Goal: Task Accomplishment & Management: Manage account settings

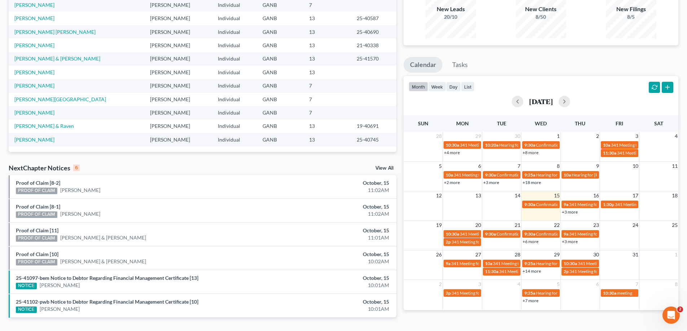
scroll to position [92, 0]
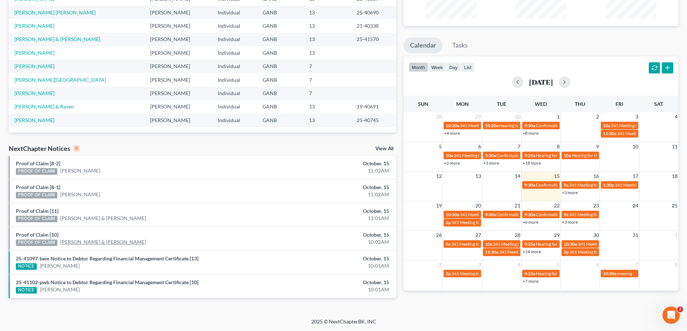
click at [69, 241] on link "[PERSON_NAME] & [PERSON_NAME]" at bounding box center [103, 242] width 86 height 7
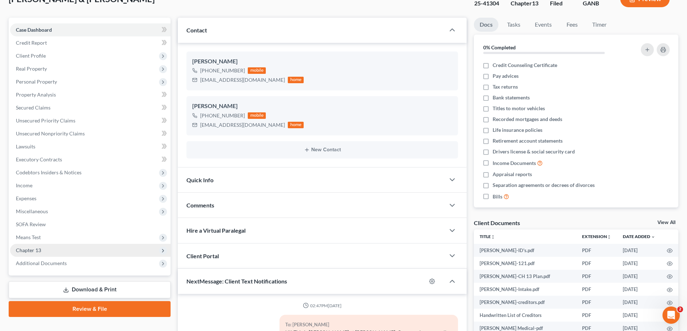
scroll to position [108, 0]
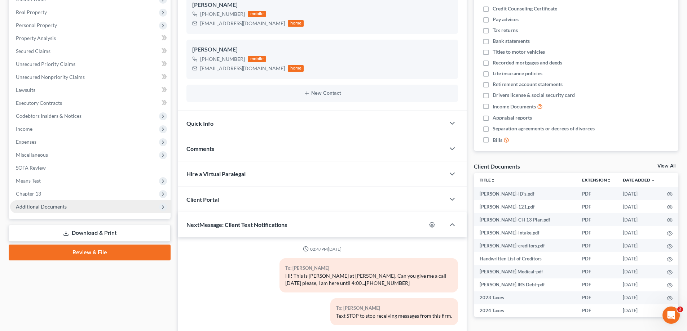
click at [46, 207] on span "Additional Documents" at bounding box center [41, 207] width 51 height 6
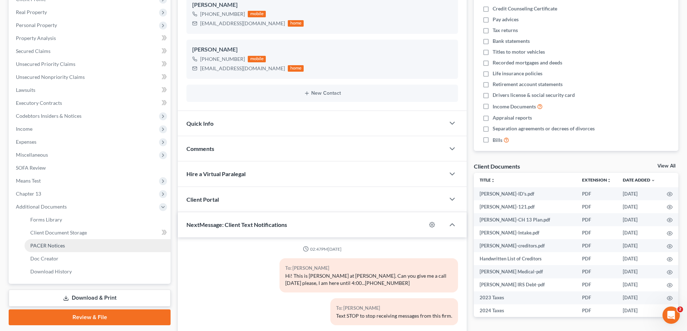
click at [57, 246] on span "PACER Notices" at bounding box center [47, 246] width 35 height 6
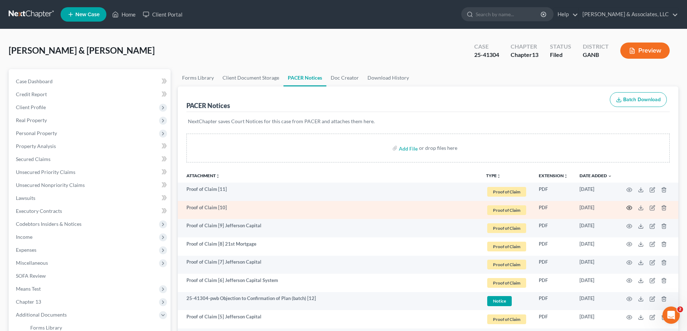
click at [629, 208] on circle "button" at bounding box center [628, 207] width 1 height 1
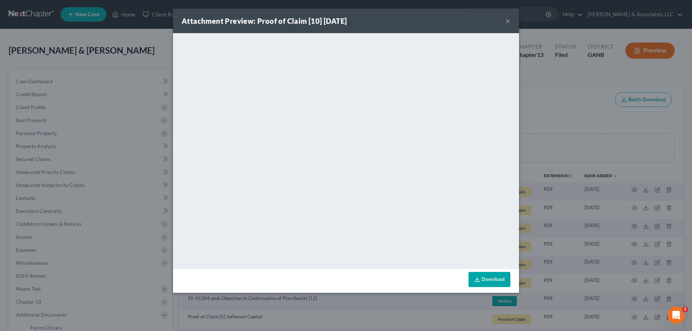
click at [507, 21] on button "×" at bounding box center [507, 21] width 5 height 9
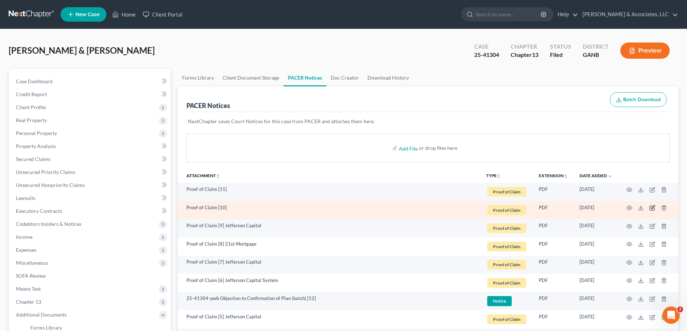
click at [651, 207] on icon "button" at bounding box center [652, 208] width 6 height 6
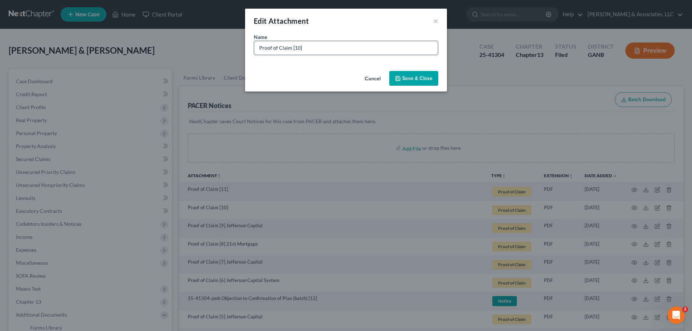
click at [371, 49] on input "Proof of Claim [10]" at bounding box center [346, 48] width 184 height 14
type input "Proof of Claim [10] Jefferson Capital"
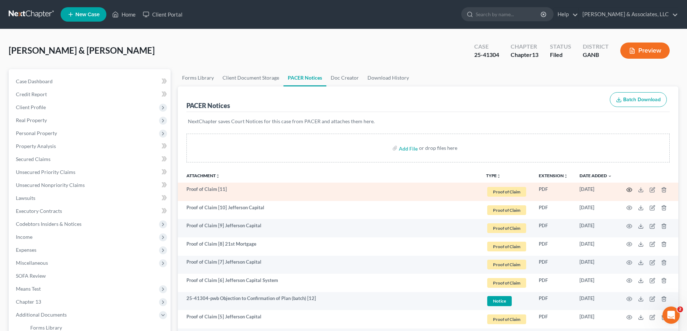
click at [629, 190] on icon "button" at bounding box center [629, 190] width 6 height 6
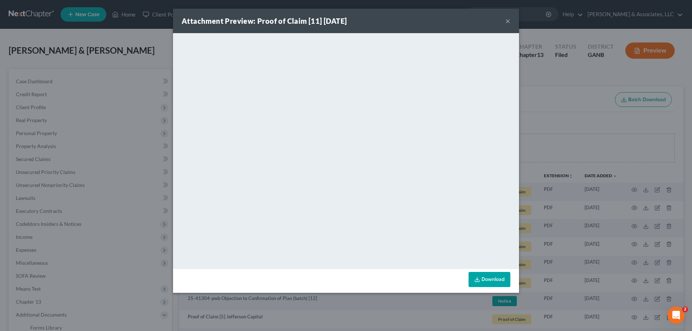
click at [506, 18] on button "×" at bounding box center [507, 21] width 5 height 9
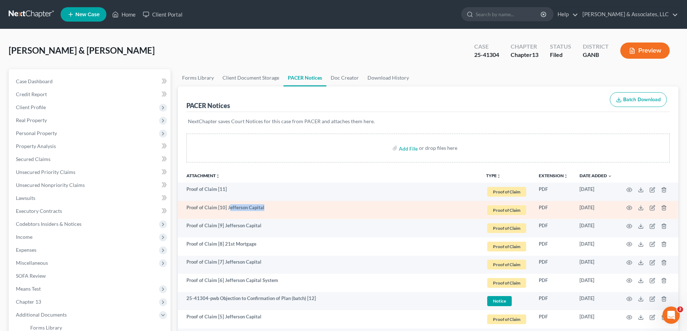
drag, startPoint x: 228, startPoint y: 207, endPoint x: 267, endPoint y: 204, distance: 39.8
click at [267, 204] on td "Proof of Claim [10] Jefferson Capital" at bounding box center [329, 210] width 302 height 18
click at [230, 209] on td "Proof of Claim [10] Jefferson Capital" at bounding box center [329, 210] width 302 height 18
drag, startPoint x: 226, startPoint y: 208, endPoint x: 270, endPoint y: 209, distance: 43.6
click at [270, 209] on td "Proof of Claim [10] Jefferson Capital" at bounding box center [329, 210] width 302 height 18
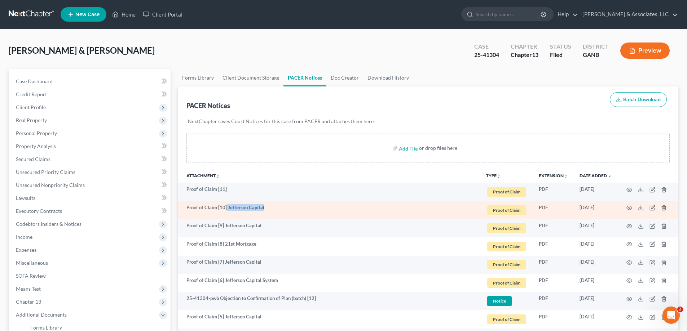
copy td "Jefferson Capital"
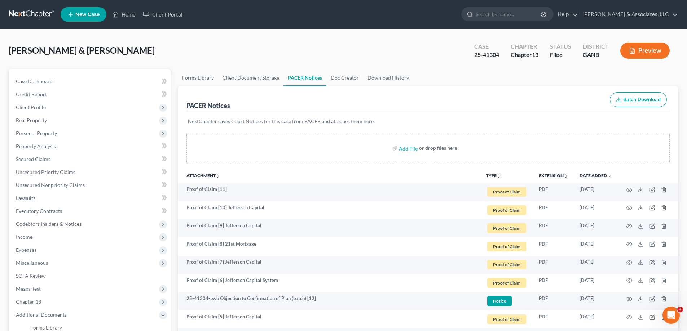
drag, startPoint x: 237, startPoint y: 186, endPoint x: 673, endPoint y: 169, distance: 436.5
click at [236, 187] on td "Proof of Claim [11]" at bounding box center [329, 192] width 302 height 18
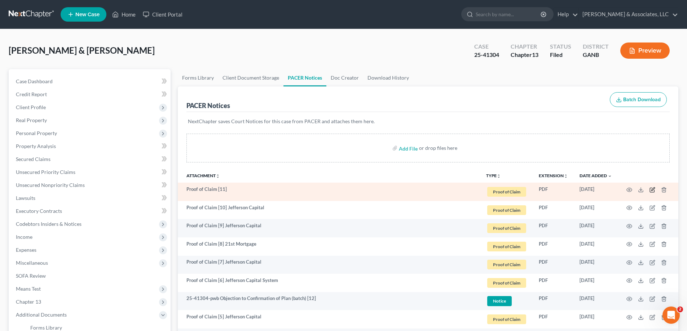
click at [651, 189] on icon "button" at bounding box center [652, 190] width 6 height 6
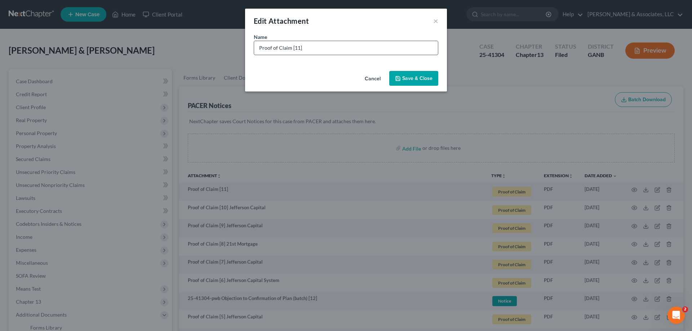
click at [326, 48] on input "Proof of Claim [11]" at bounding box center [346, 48] width 184 height 14
paste input "Jefferson Capital"
type input "Proof of Claim [11] Jefferson Capital"
click at [419, 77] on span "Save & Close" at bounding box center [417, 78] width 30 height 6
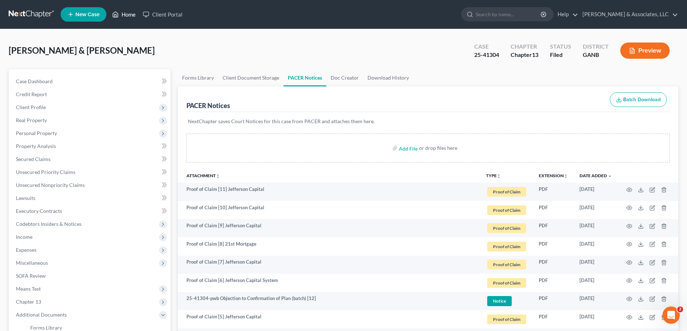
drag, startPoint x: 125, startPoint y: 15, endPoint x: 121, endPoint y: 25, distance: 11.3
click at [125, 15] on link "Home" at bounding box center [123, 14] width 31 height 13
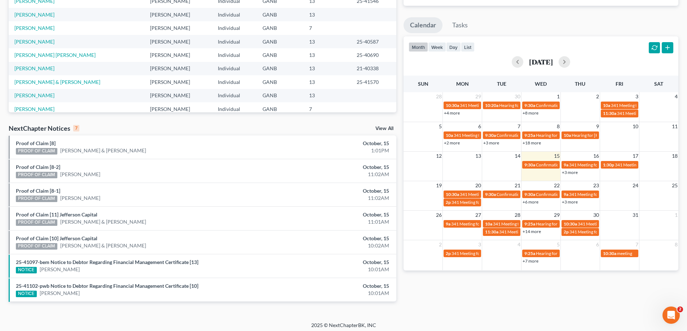
scroll to position [116, 0]
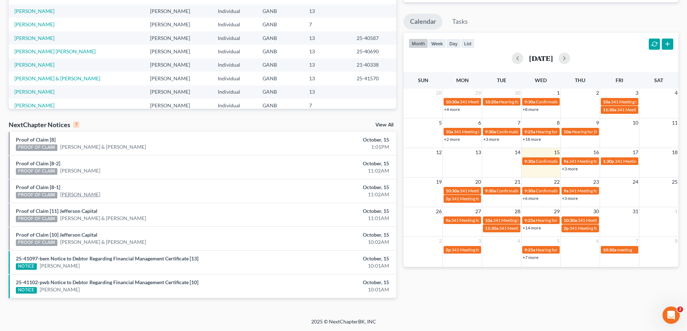
click at [73, 193] on link "[PERSON_NAME]" at bounding box center [80, 194] width 40 height 7
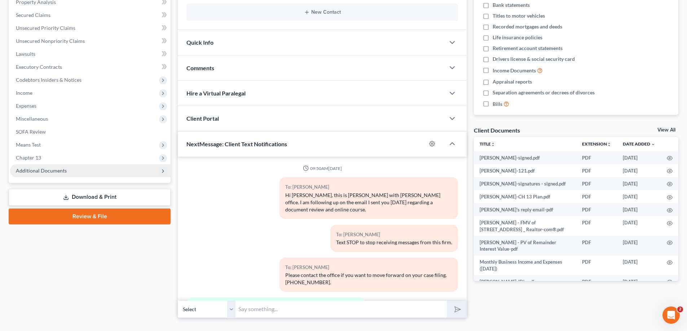
scroll to position [116, 0]
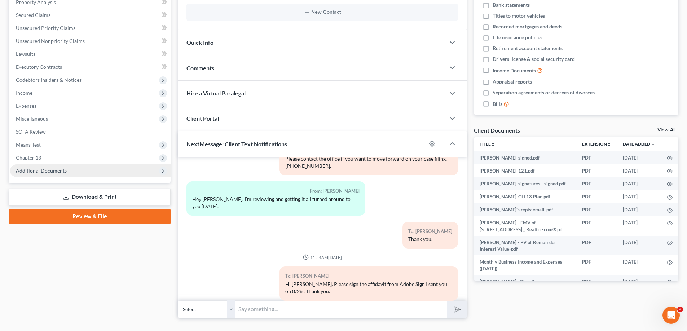
click at [50, 170] on span "Additional Documents" at bounding box center [41, 171] width 51 height 6
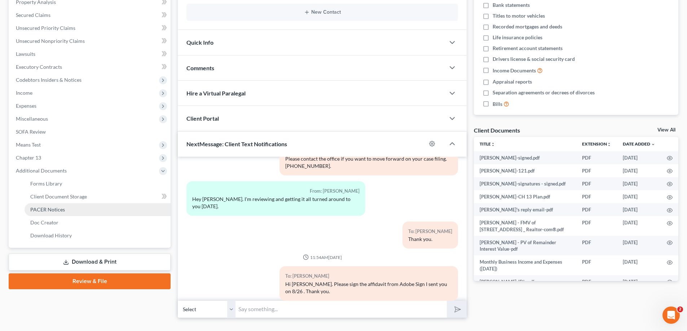
click at [49, 209] on span "PACER Notices" at bounding box center [47, 210] width 35 height 6
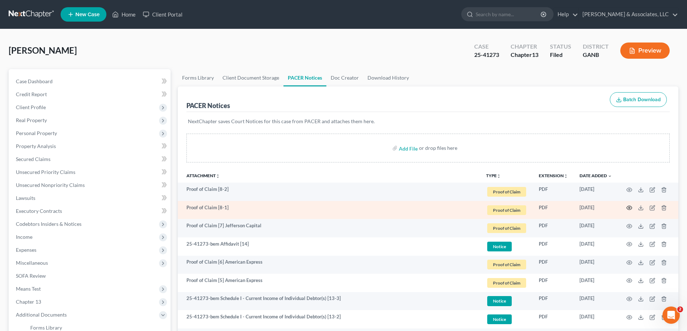
click at [627, 208] on icon "button" at bounding box center [629, 208] width 6 height 6
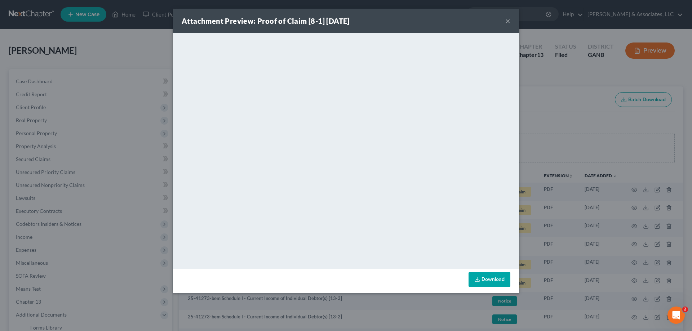
click at [507, 20] on button "×" at bounding box center [507, 21] width 5 height 9
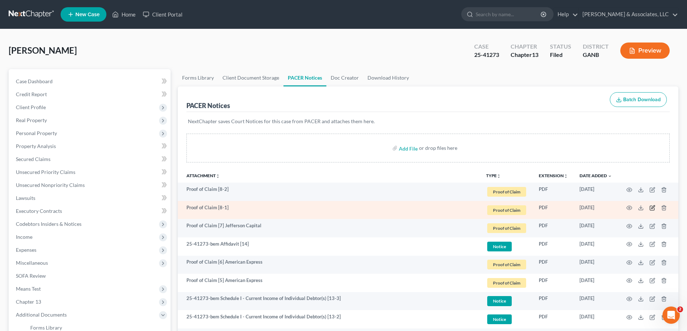
click at [652, 207] on icon "button" at bounding box center [652, 207] width 3 height 3
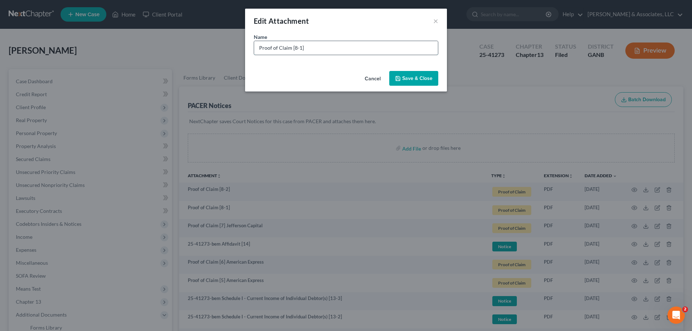
drag, startPoint x: 321, startPoint y: 48, endPoint x: 317, endPoint y: 46, distance: 4.0
click at [321, 48] on input "Proof of Claim [8-1]" at bounding box center [346, 48] width 184 height 14
type input "Proof of Claim [8-1] Bank of America"
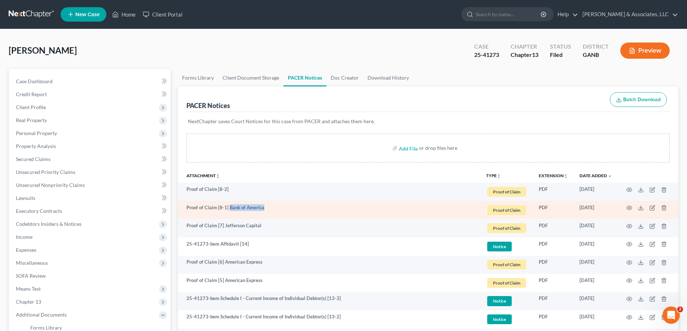
drag, startPoint x: 228, startPoint y: 206, endPoint x: 280, endPoint y: 204, distance: 52.3
click at [280, 204] on td "Proof of Claim [8-1] Bank of America" at bounding box center [329, 210] width 302 height 18
copy td "Bank of America"
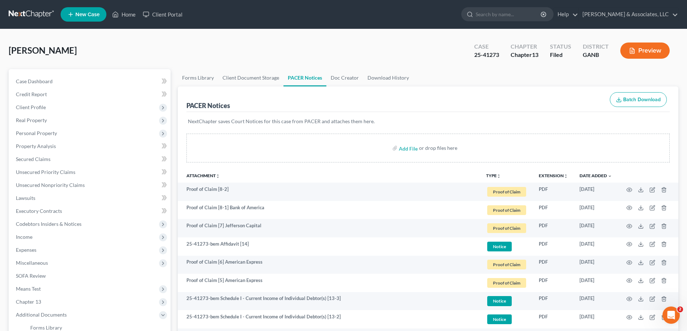
drag, startPoint x: 249, startPoint y: 189, endPoint x: 631, endPoint y: 174, distance: 382.3
click at [249, 189] on td "Proof of Claim [8-2]" at bounding box center [329, 192] width 302 height 18
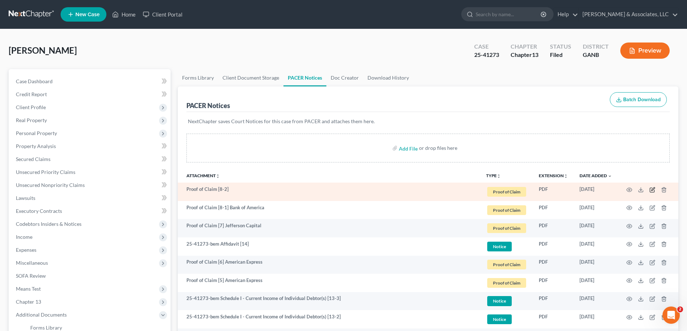
click at [652, 189] on icon "button" at bounding box center [652, 188] width 3 height 3
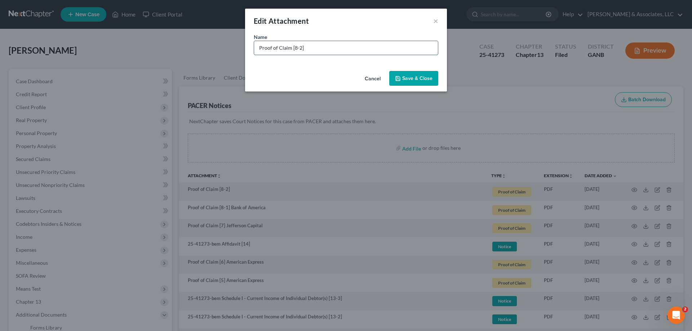
click at [327, 47] on input "Proof of Claim [8-2]" at bounding box center [346, 48] width 184 height 14
paste input "Bank of America"
type input "Proof of Claim [8-2] Bank of America"
click at [409, 80] on span "Save & Close" at bounding box center [417, 78] width 30 height 6
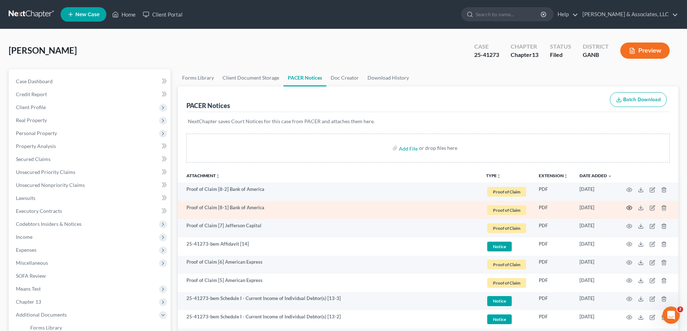
click at [629, 207] on circle "button" at bounding box center [628, 207] width 1 height 1
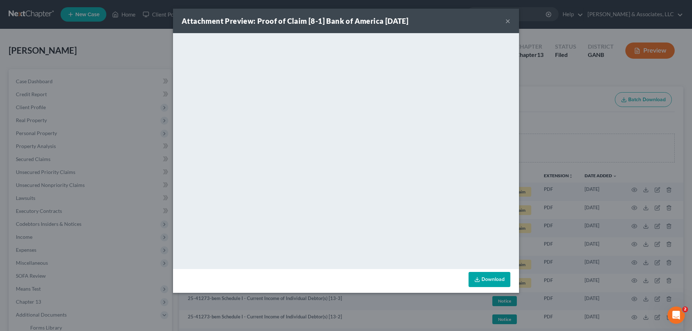
click at [506, 21] on button "×" at bounding box center [507, 21] width 5 height 9
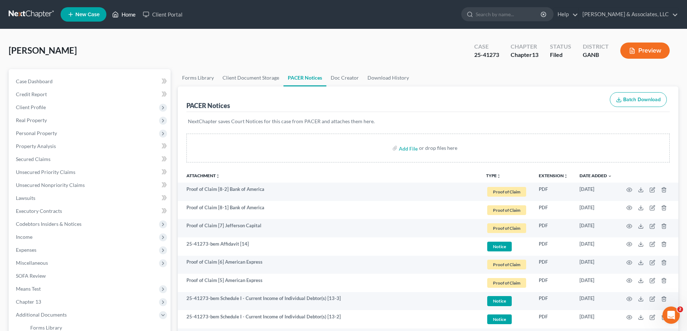
click at [122, 13] on link "Home" at bounding box center [123, 14] width 31 height 13
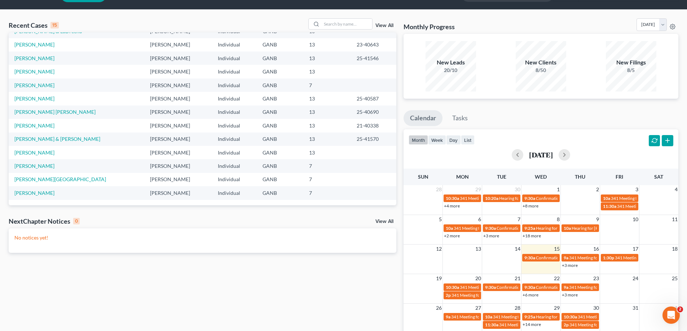
scroll to position [85, 0]
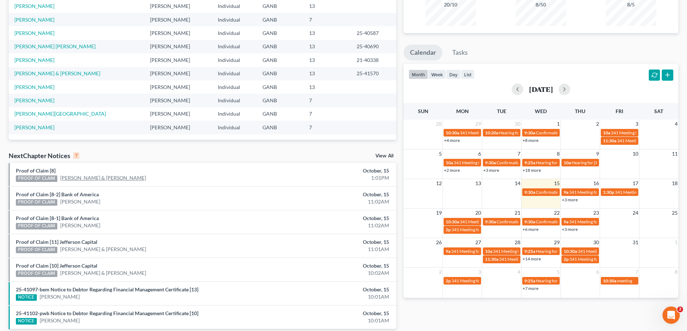
click at [67, 178] on link "[PERSON_NAME] & [PERSON_NAME]" at bounding box center [103, 177] width 86 height 7
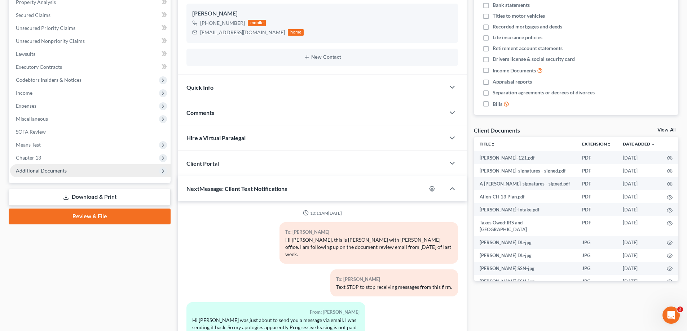
scroll to position [13, 0]
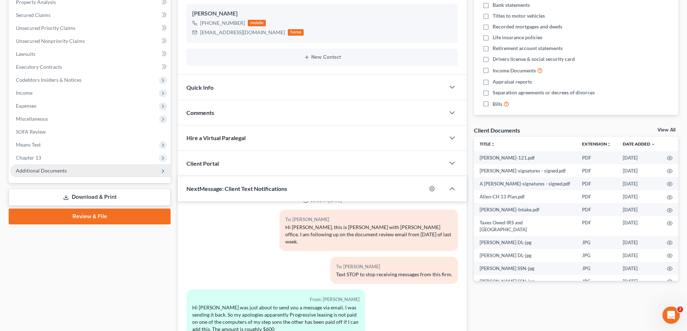
click at [51, 171] on span "Additional Documents" at bounding box center [41, 171] width 51 height 6
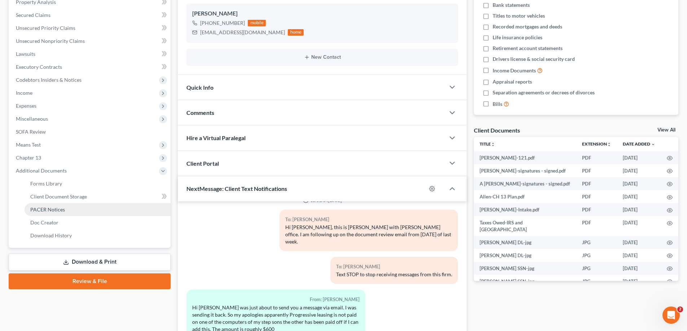
click at [43, 210] on span "PACER Notices" at bounding box center [47, 210] width 35 height 6
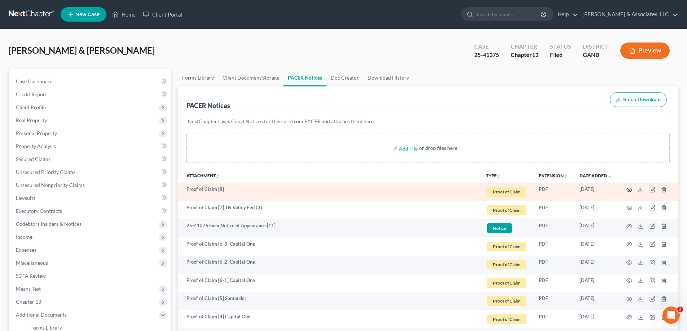
click at [629, 190] on icon "button" at bounding box center [629, 190] width 6 height 6
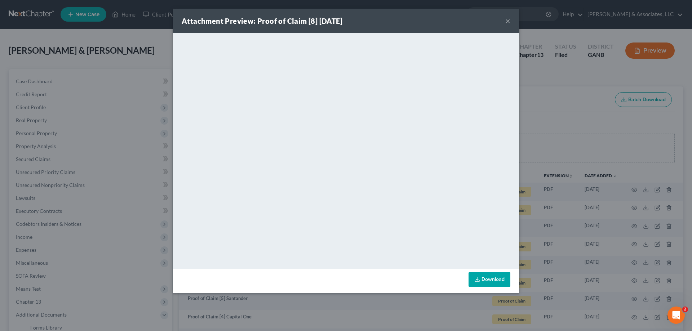
click at [507, 20] on button "×" at bounding box center [507, 21] width 5 height 9
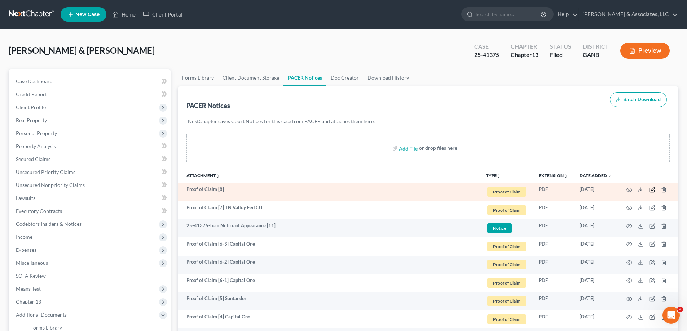
click at [650, 188] on icon "button" at bounding box center [652, 190] width 6 height 6
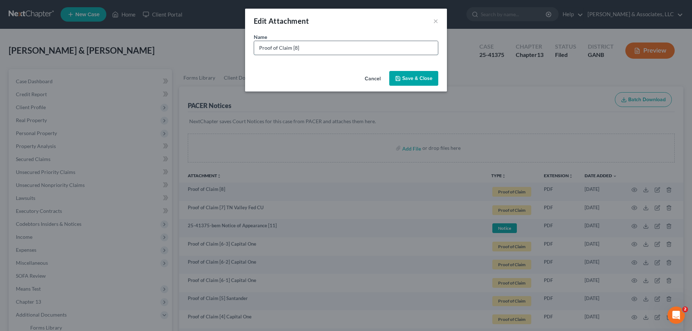
click at [306, 49] on input "Proof of Claim [8]" at bounding box center [346, 48] width 184 height 14
type input "Proof of Claim [8] [PERSON_NAME] Fargo"
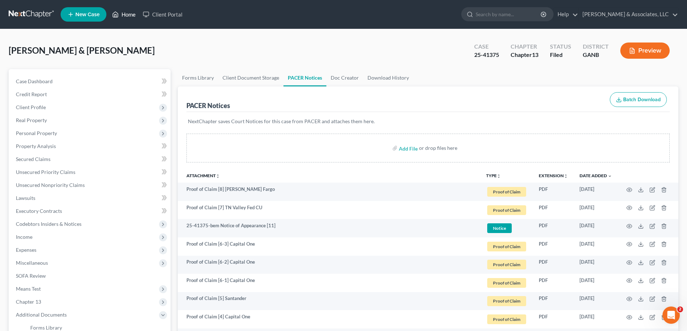
drag, startPoint x: 131, startPoint y: 17, endPoint x: 182, endPoint y: 33, distance: 53.5
click at [130, 16] on link "Home" at bounding box center [123, 14] width 31 height 13
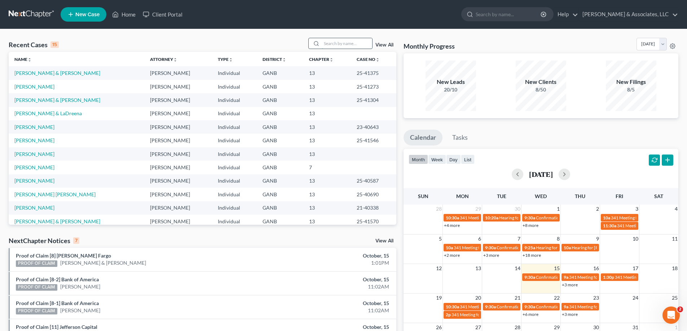
click at [355, 44] on input "search" at bounding box center [347, 43] width 50 height 10
type input "[PERSON_NAME]"
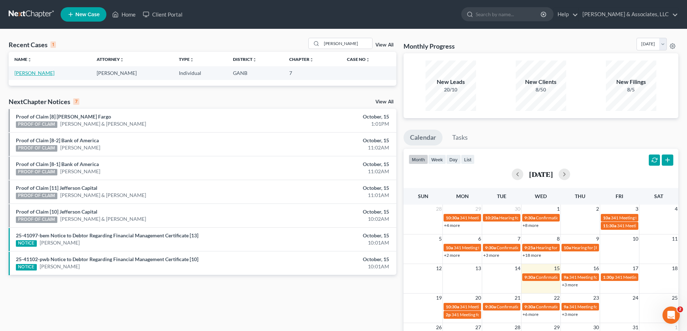
click at [34, 74] on link "[PERSON_NAME]" at bounding box center [34, 73] width 40 height 6
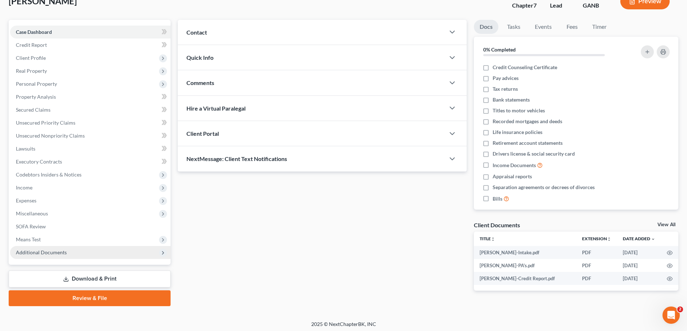
scroll to position [52, 0]
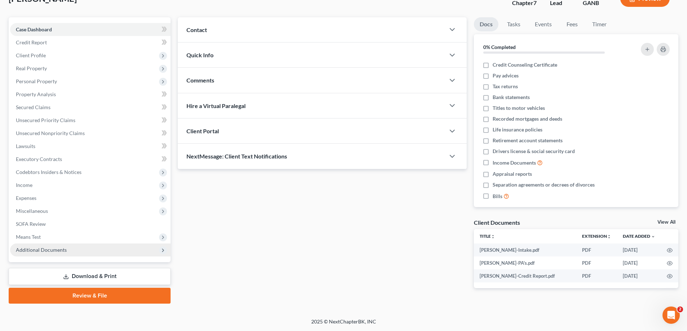
drag, startPoint x: 54, startPoint y: 252, endPoint x: 56, endPoint y: 243, distance: 8.5
click at [54, 252] on span "Additional Documents" at bounding box center [41, 250] width 51 height 6
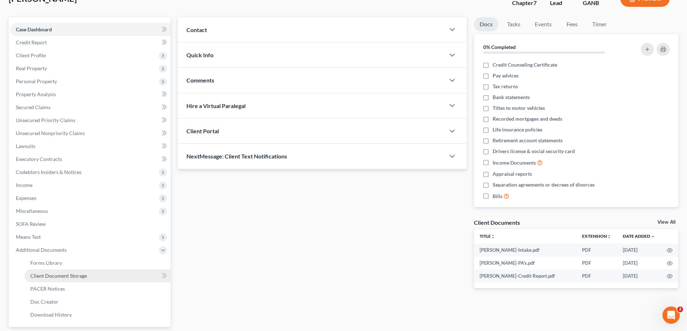
click at [48, 277] on span "Client Document Storage" at bounding box center [58, 276] width 57 height 6
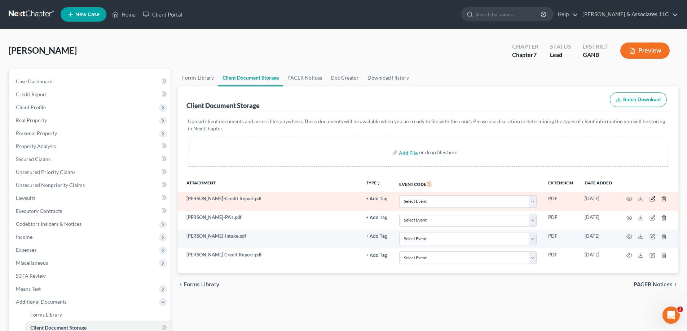
click at [652, 199] on icon "button" at bounding box center [652, 199] width 6 height 6
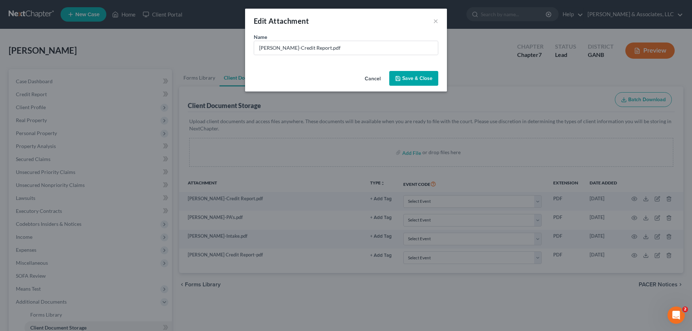
click at [375, 79] on button "Cancel" at bounding box center [372, 79] width 27 height 14
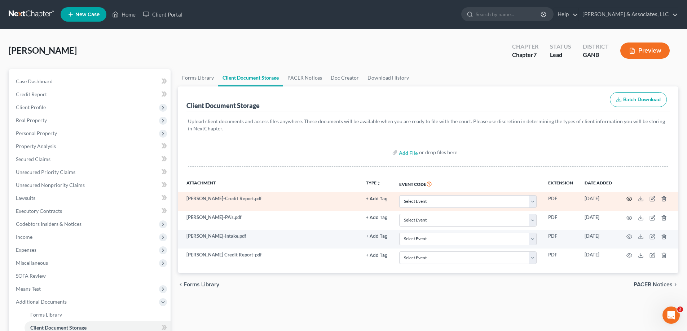
click at [629, 199] on icon "button" at bounding box center [629, 199] width 6 height 6
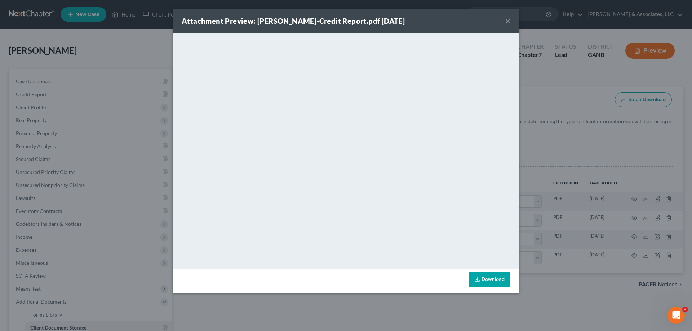
click at [507, 21] on button "×" at bounding box center [507, 21] width 5 height 9
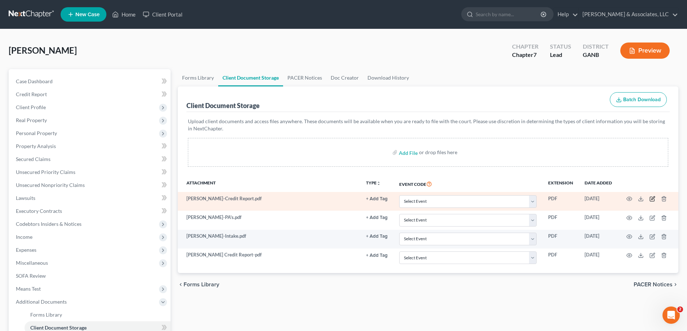
click at [652, 199] on icon "button" at bounding box center [652, 199] width 6 height 6
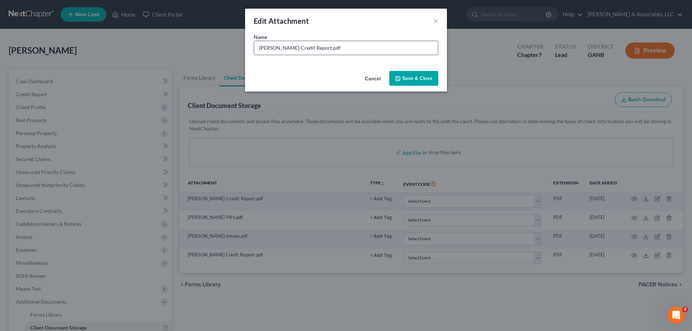
click at [264, 46] on input "[PERSON_NAME]-Credit Report.pdf" at bounding box center [346, 48] width 184 height 14
type input "[PERSON_NAME]-Credit Report"
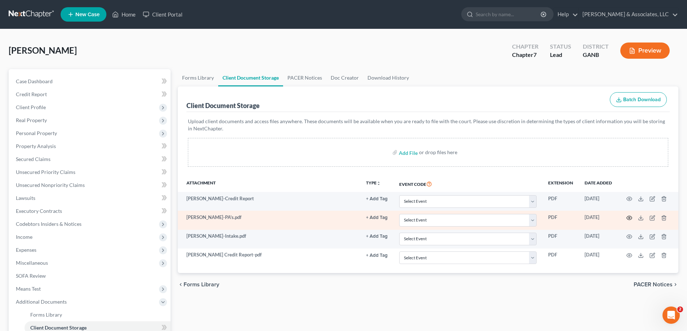
click at [629, 215] on icon "button" at bounding box center [629, 218] width 6 height 6
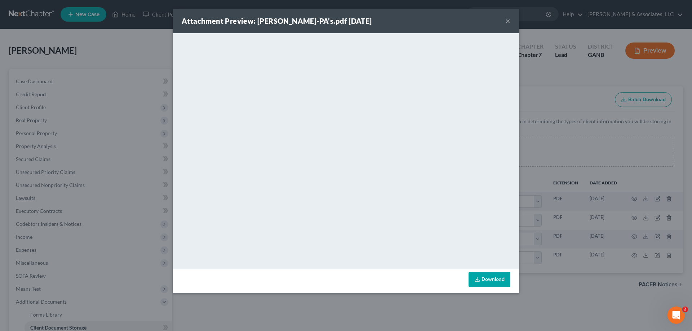
click at [508, 22] on button "×" at bounding box center [507, 21] width 5 height 9
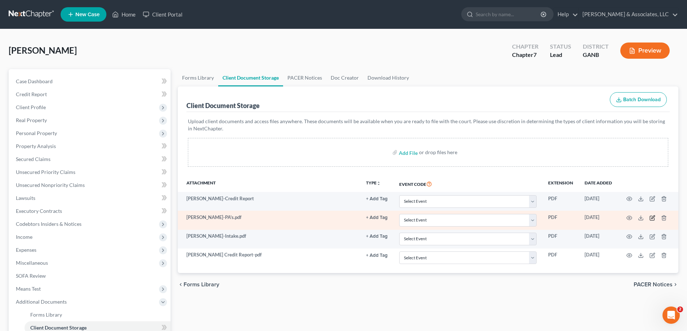
click at [653, 218] on icon "button" at bounding box center [652, 217] width 3 height 3
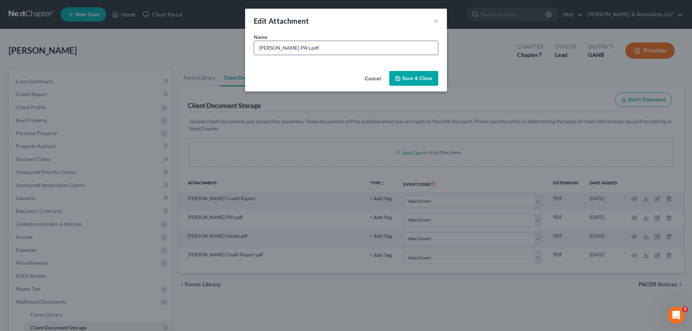
drag, startPoint x: 257, startPoint y: 46, endPoint x: 279, endPoint y: 48, distance: 21.3
click at [279, 48] on input "[PERSON_NAME]-PA's.pdf" at bounding box center [346, 48] width 184 height 14
type input "[PERSON_NAME]-PA's."
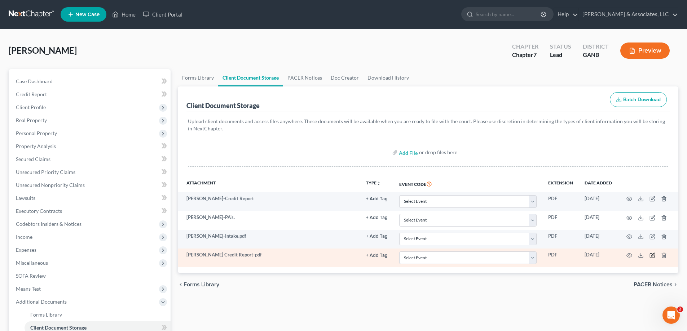
click at [653, 255] on icon "button" at bounding box center [652, 254] width 3 height 3
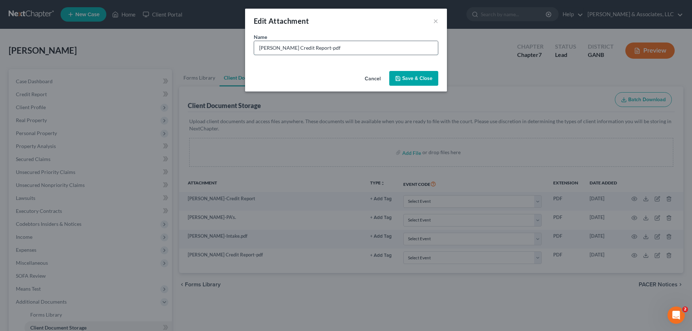
click at [282, 46] on input "[PERSON_NAME] Credit Report-pdf" at bounding box center [346, 48] width 184 height 14
drag, startPoint x: 275, startPoint y: 46, endPoint x: 296, endPoint y: 47, distance: 21.3
click at [296, 47] on input "[PERSON_NAME] Credit Report-pdf" at bounding box center [346, 48] width 184 height 14
type input "[PERSON_NAME] Credit Report"
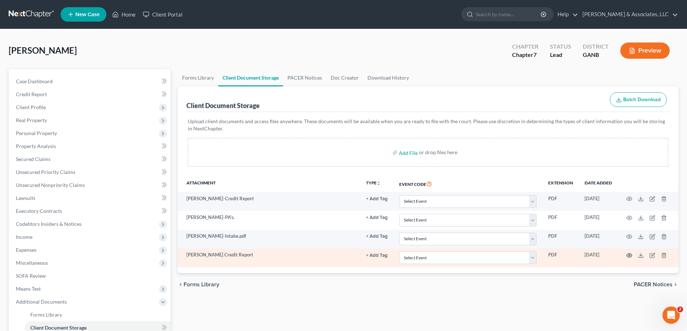
click at [629, 256] on icon "button" at bounding box center [629, 256] width 6 height 6
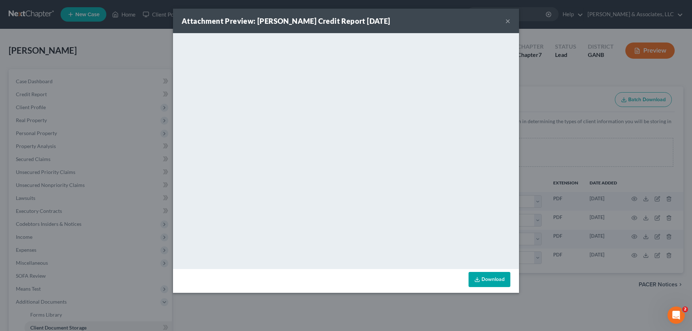
click at [508, 20] on button "×" at bounding box center [507, 21] width 5 height 9
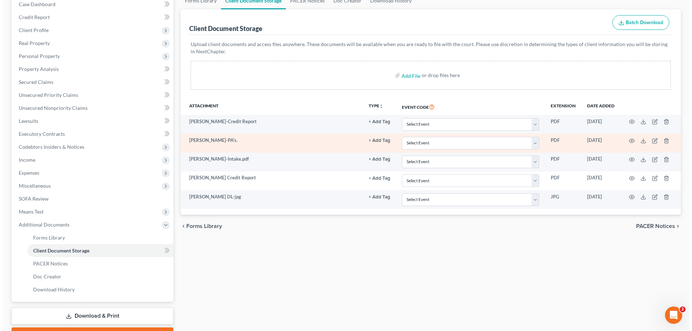
scroll to position [108, 0]
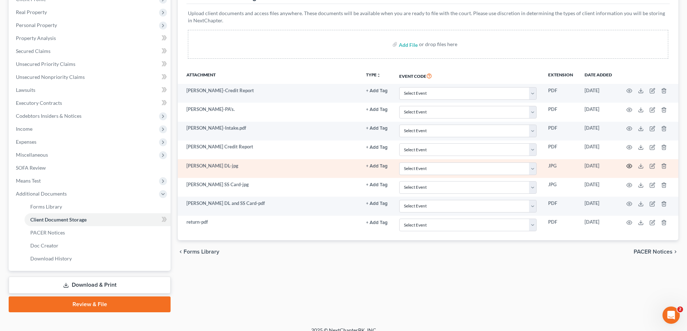
click at [629, 165] on circle "button" at bounding box center [628, 165] width 1 height 1
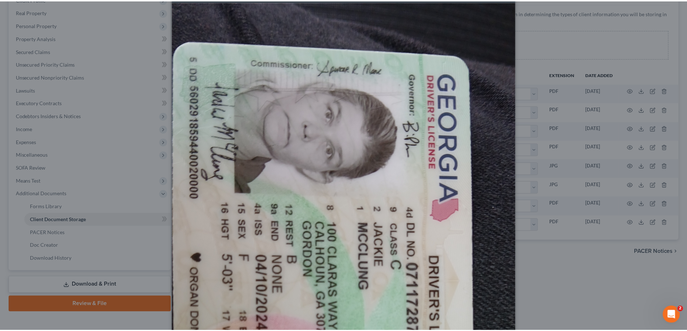
scroll to position [0, 0]
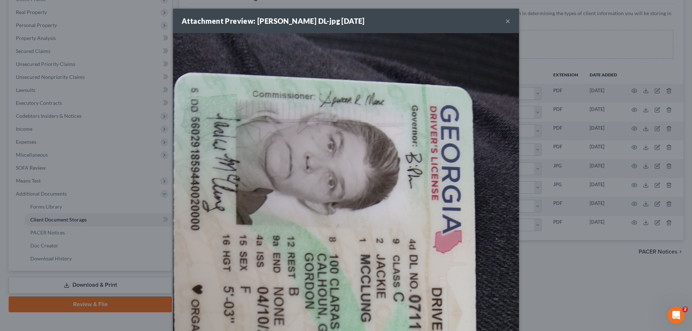
click at [505, 22] on button "×" at bounding box center [507, 21] width 5 height 9
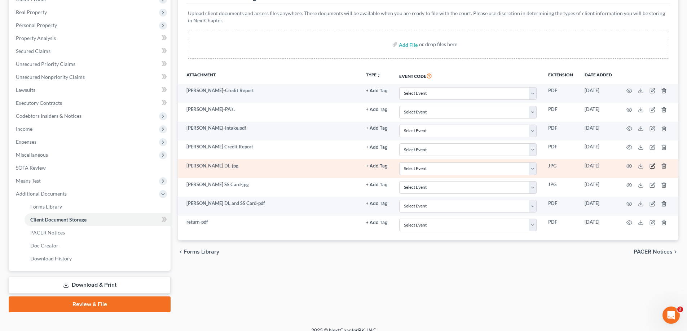
click at [652, 165] on icon "button" at bounding box center [652, 165] width 3 height 3
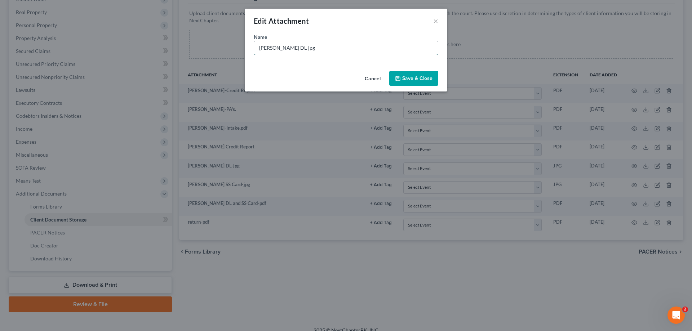
click at [297, 47] on input "[PERSON_NAME] DL-jpg" at bounding box center [346, 48] width 184 height 14
type input "[PERSON_NAME] DL"
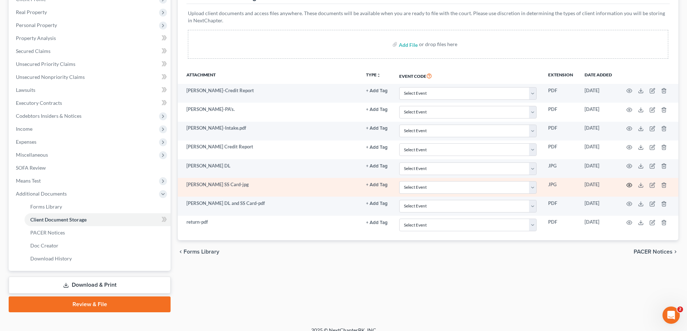
click at [629, 185] on icon "button" at bounding box center [629, 185] width 6 height 6
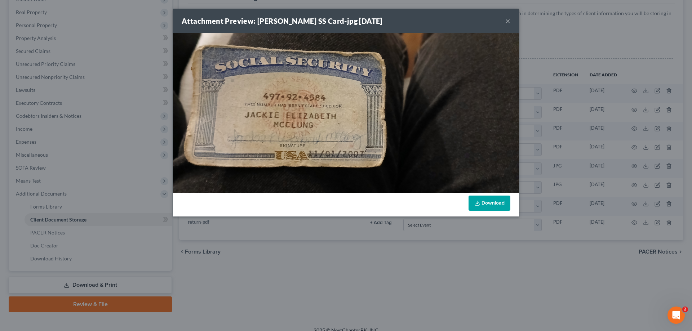
click at [506, 22] on button "×" at bounding box center [507, 21] width 5 height 9
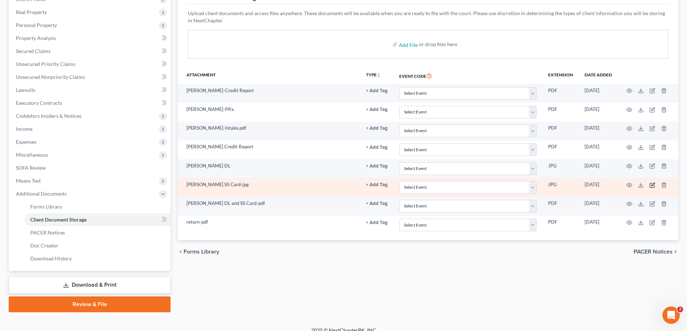
click at [651, 183] on icon "button" at bounding box center [652, 185] width 6 height 6
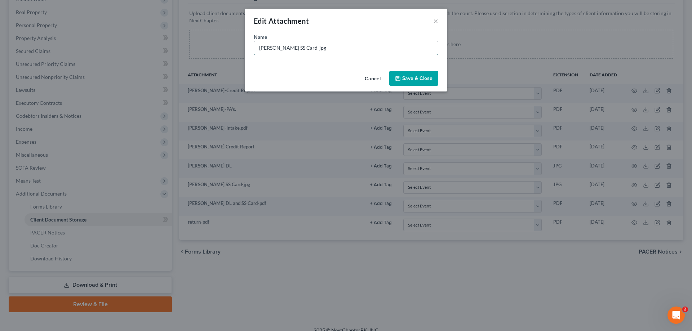
drag, startPoint x: 274, startPoint y: 46, endPoint x: 359, endPoint y: 45, distance: 85.1
click at [356, 45] on input "[PERSON_NAME] SS Card-jpg" at bounding box center [346, 48] width 184 height 14
type input "[PERSON_NAME]"
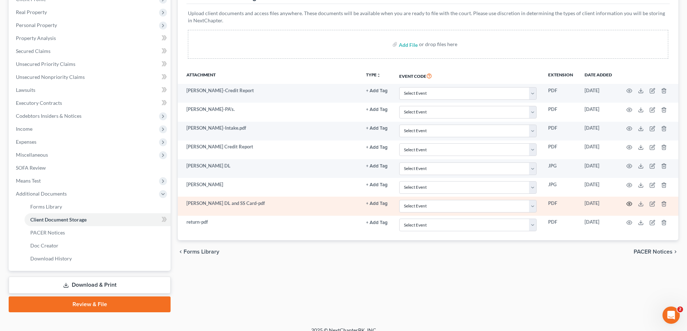
click at [630, 203] on icon "button" at bounding box center [629, 204] width 6 height 6
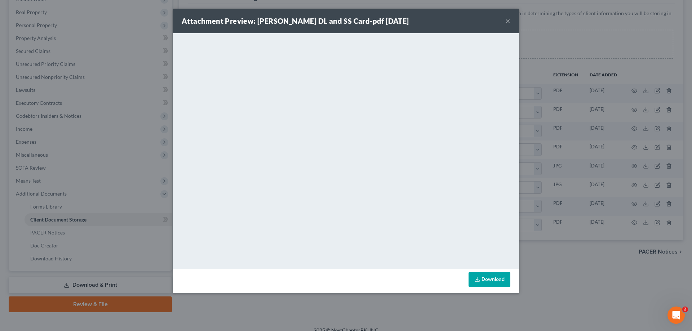
click at [509, 20] on button "×" at bounding box center [507, 21] width 5 height 9
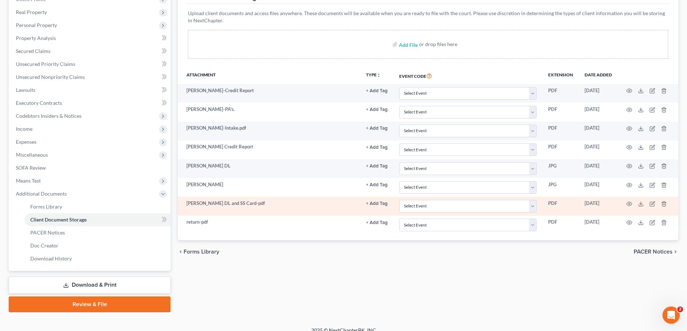
click at [649, 204] on td at bounding box center [647, 206] width 61 height 19
click at [651, 204] on icon "button" at bounding box center [652, 202] width 3 height 3
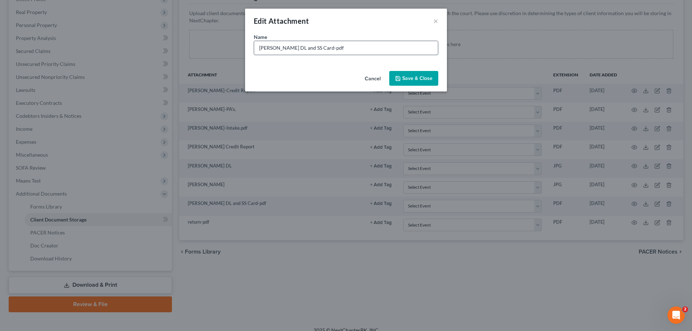
click at [285, 48] on input "[PERSON_NAME] DL and SS Card-pdf" at bounding box center [346, 48] width 184 height 14
type input "[PERSON_NAME] and SSN"
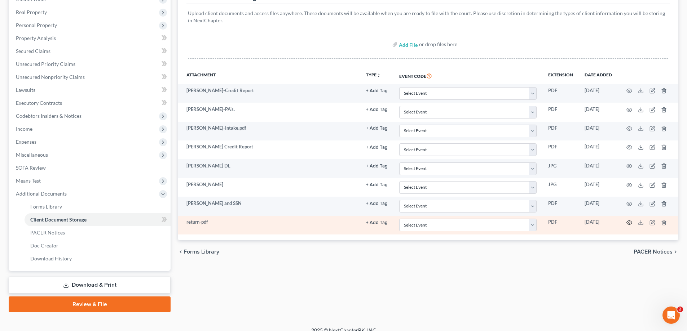
click at [628, 223] on icon "button" at bounding box center [629, 223] width 6 height 6
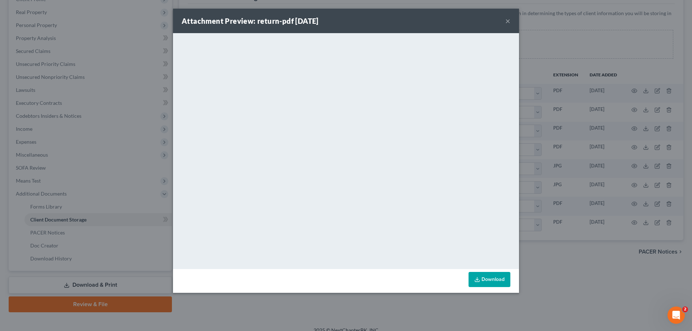
click at [507, 21] on button "×" at bounding box center [507, 21] width 5 height 9
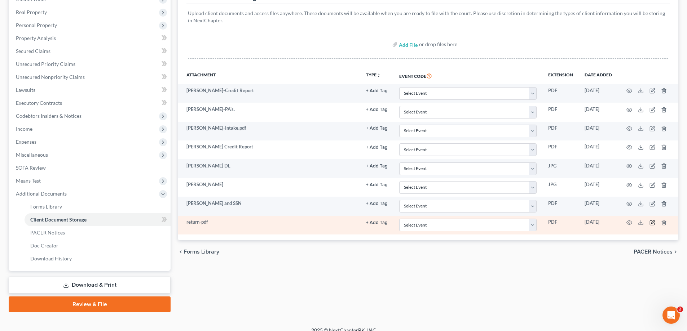
click at [651, 222] on icon "button" at bounding box center [652, 223] width 6 height 6
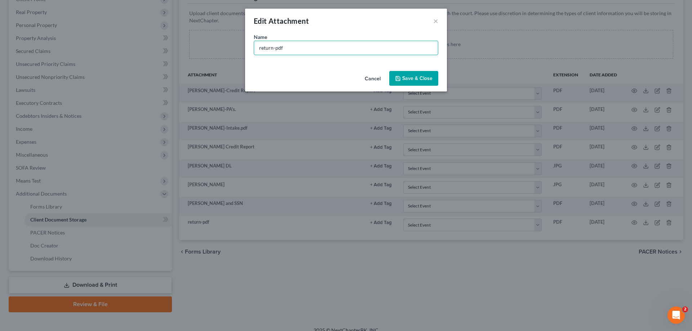
drag, startPoint x: 306, startPoint y: 48, endPoint x: 198, endPoint y: 39, distance: 109.2
click at [198, 39] on div "Edit Attachment × Name * return-pdf Cancel Save & Close" at bounding box center [346, 165] width 692 height 331
type input "2024 Taxes"
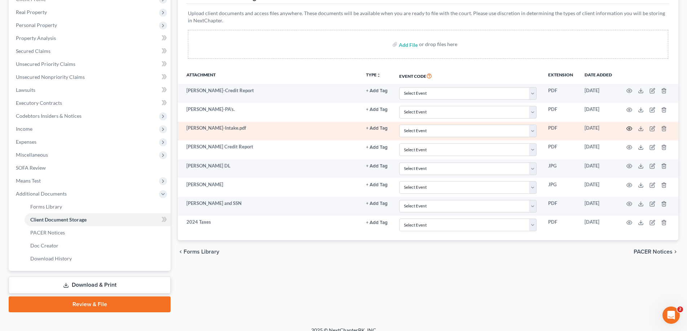
click at [629, 128] on circle "button" at bounding box center [628, 128] width 1 height 1
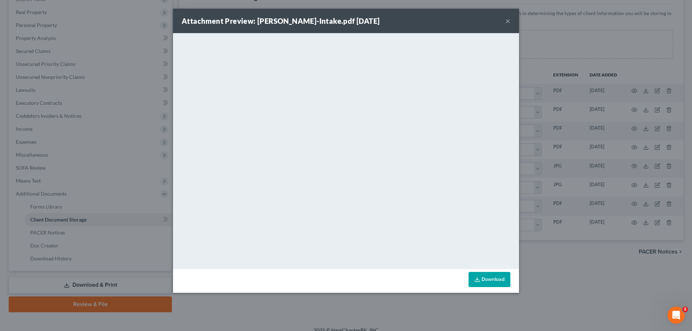
click at [507, 19] on button "×" at bounding box center [507, 21] width 5 height 9
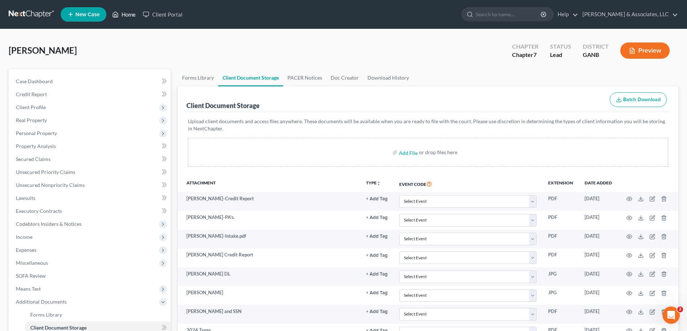
click at [127, 14] on link "Home" at bounding box center [123, 14] width 31 height 13
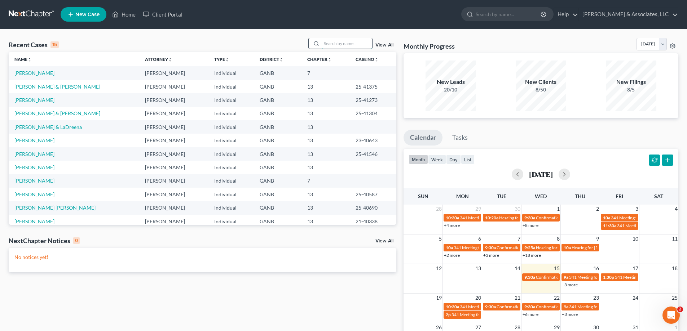
click at [343, 46] on input "search" at bounding box center [347, 43] width 50 height 10
type input "[PERSON_NAME]"
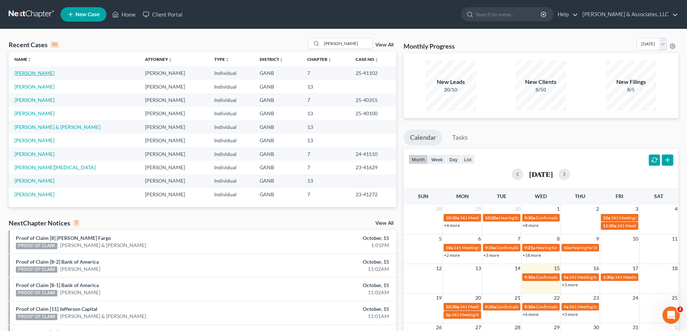
click at [41, 71] on link "[PERSON_NAME]" at bounding box center [34, 73] width 40 height 6
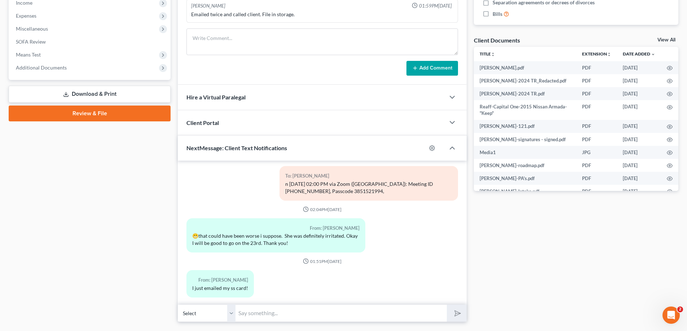
scroll to position [252, 0]
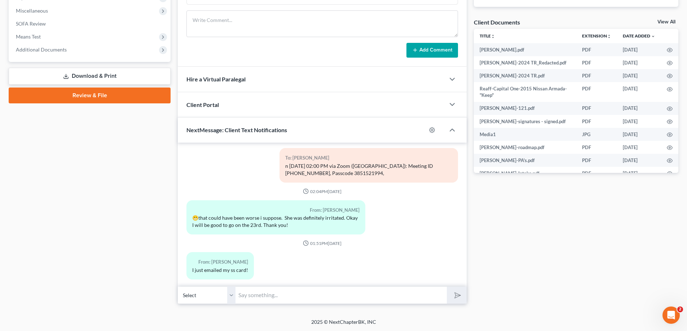
click at [263, 296] on input "text" at bounding box center [340, 296] width 211 height 18
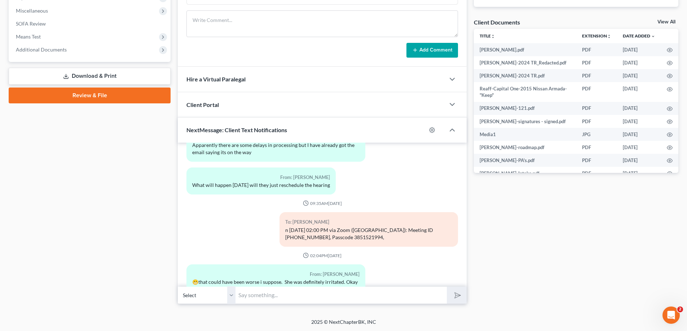
scroll to position [604, 0]
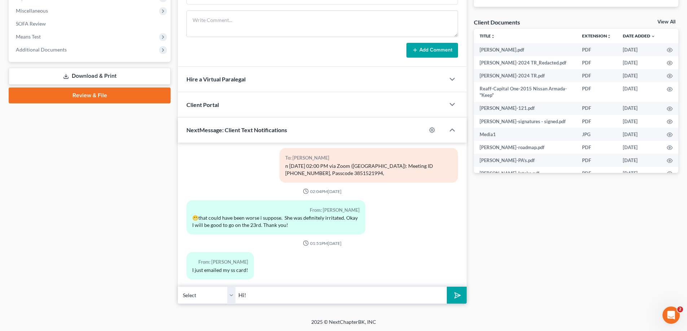
drag, startPoint x: 263, startPoint y: 298, endPoint x: 267, endPoint y: 292, distance: 7.4
click at [263, 298] on input "Hi!" at bounding box center [340, 296] width 211 height 18
type input "Hi! It's [PERSON_NAME]. [PERSON_NAME] is out this afternoon, but I will be sure…"
click at [447, 287] on button "submit" at bounding box center [457, 295] width 20 height 17
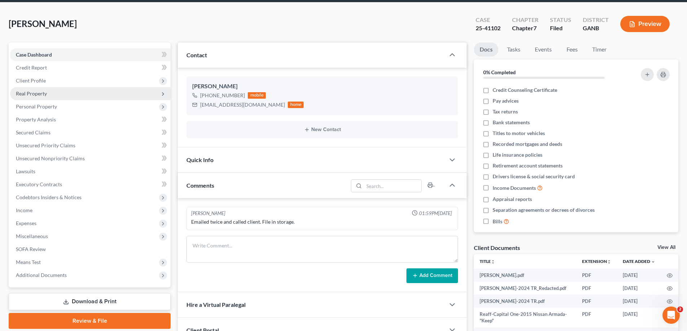
scroll to position [0, 0]
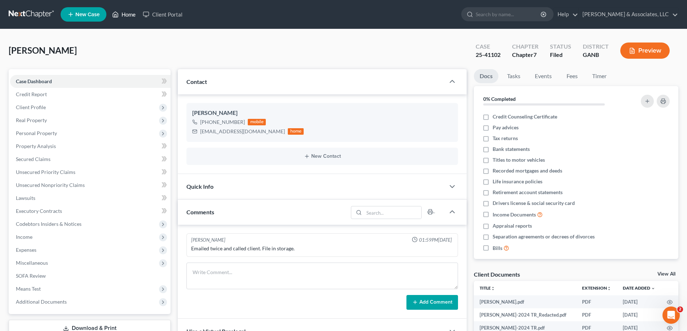
drag, startPoint x: 127, startPoint y: 15, endPoint x: 190, endPoint y: 28, distance: 64.5
click at [127, 15] on link "Home" at bounding box center [123, 14] width 31 height 13
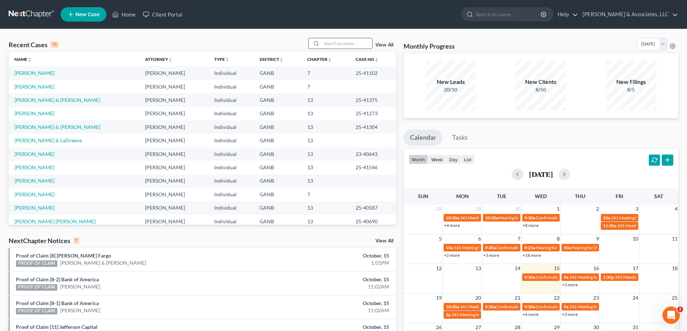
click at [349, 43] on input "search" at bounding box center [347, 43] width 50 height 10
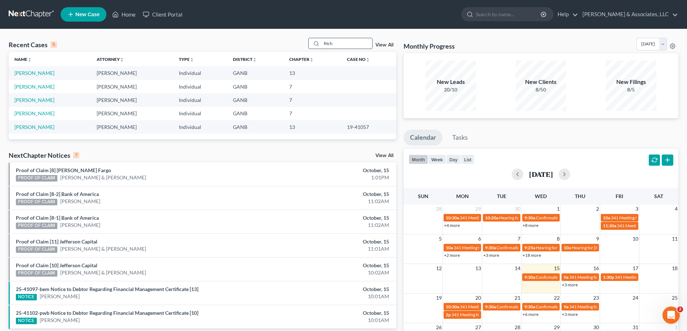
type input "fitch"
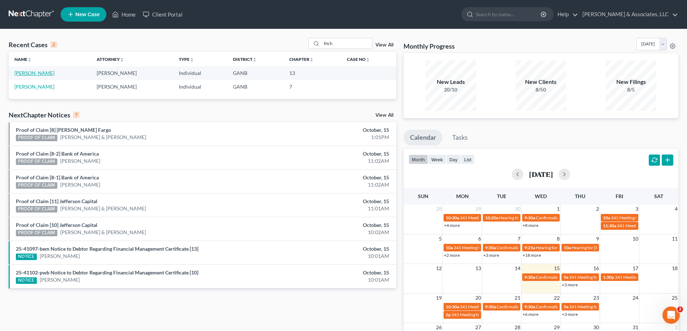
click at [18, 72] on link "[PERSON_NAME]" at bounding box center [34, 73] width 40 height 6
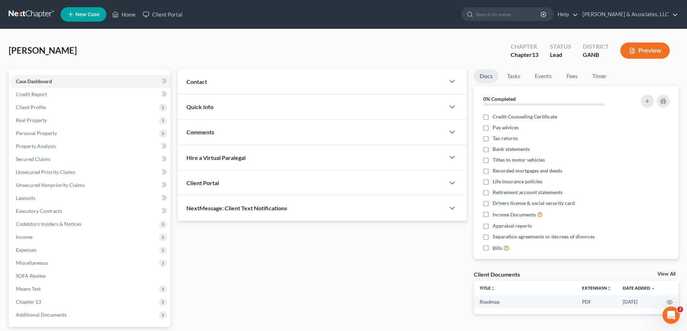
scroll to position [65, 0]
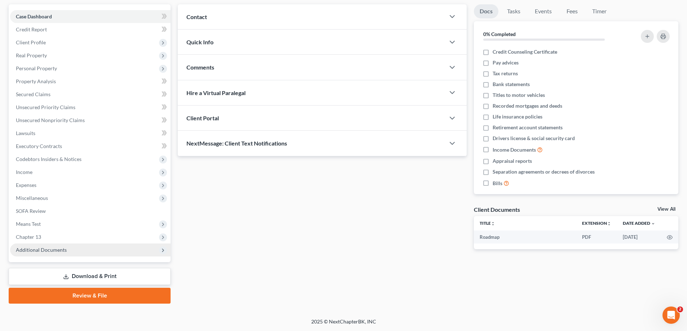
click at [25, 252] on span "Additional Documents" at bounding box center [41, 250] width 51 height 6
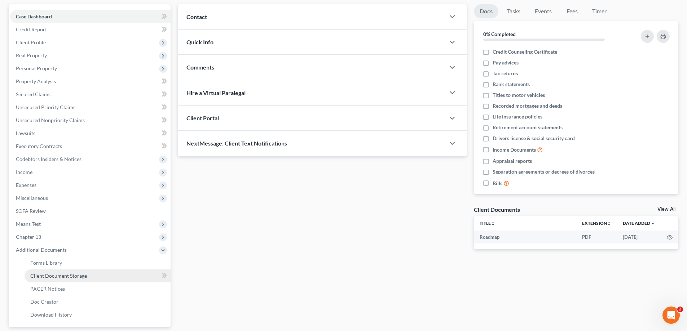
click at [51, 275] on span "Client Document Storage" at bounding box center [58, 276] width 57 height 6
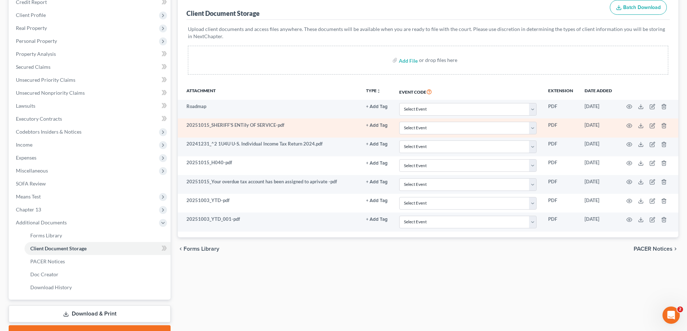
scroll to position [94, 0]
click at [626, 125] on icon "button" at bounding box center [628, 124] width 5 height 4
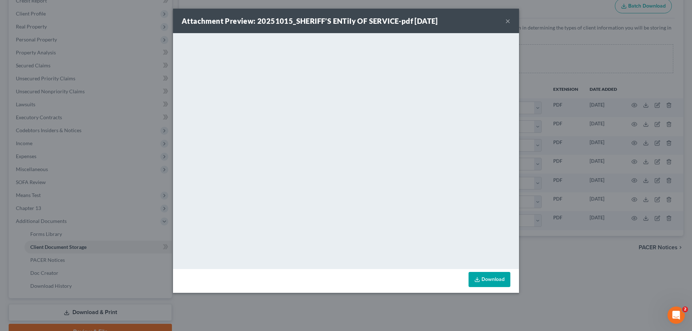
click at [506, 20] on button "×" at bounding box center [507, 21] width 5 height 9
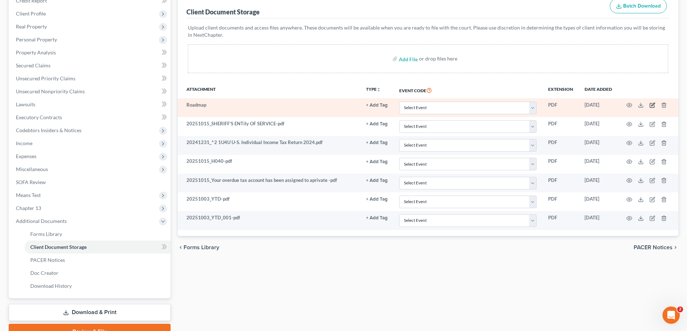
click at [651, 104] on icon "button" at bounding box center [652, 105] width 6 height 6
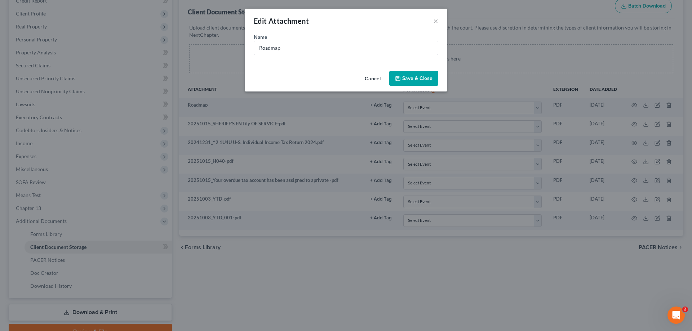
drag, startPoint x: 372, startPoint y: 79, endPoint x: 638, endPoint y: 127, distance: 270.4
click at [373, 79] on button "Cancel" at bounding box center [372, 79] width 27 height 14
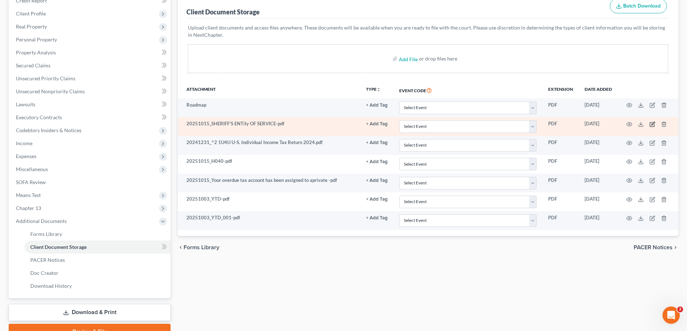
click at [652, 125] on icon "button" at bounding box center [652, 124] width 6 height 6
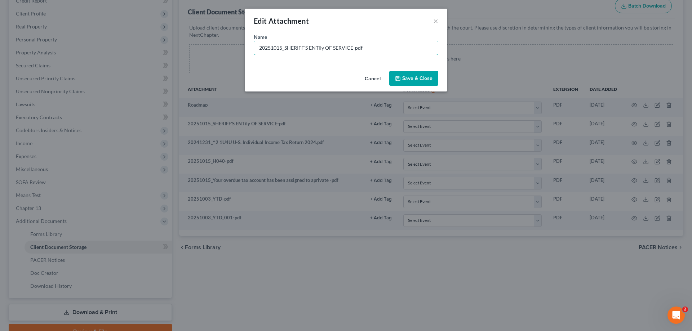
drag, startPoint x: 375, startPoint y: 48, endPoint x: 220, endPoint y: 47, distance: 155.0
click at [220, 47] on div "Edit Attachment × Name * 20251015_SHERIFF’S ENTiIy OF SERVICE-pdf Cancel Save &…" at bounding box center [346, 165] width 692 height 331
type input "Lawsuit Capital one"
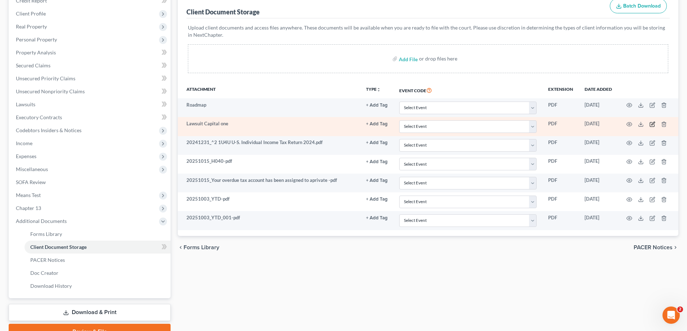
click at [650, 123] on icon "button" at bounding box center [651, 124] width 4 height 4
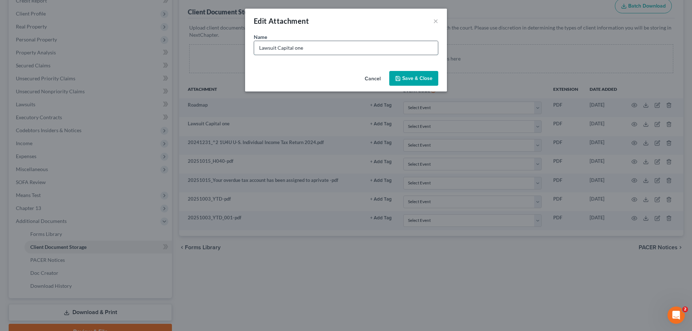
click at [297, 47] on input "Lawsuit Capital one" at bounding box center [346, 48] width 184 height 14
type input "Lawsuit Capital One"
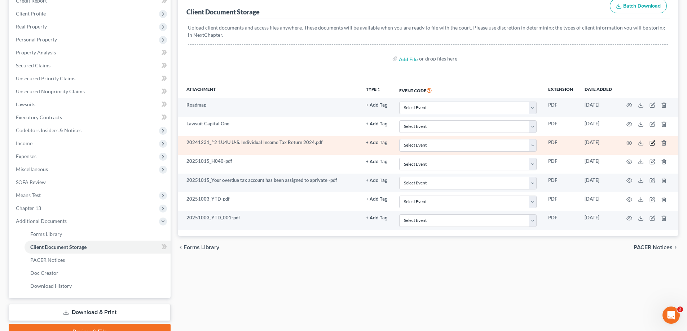
click at [651, 142] on icon "button" at bounding box center [652, 143] width 6 height 6
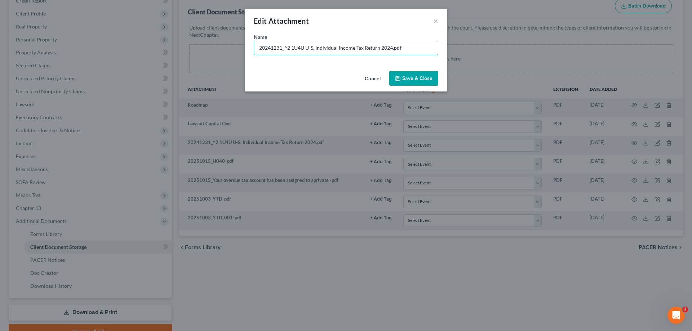
drag, startPoint x: 408, startPoint y: 48, endPoint x: 149, endPoint y: 48, distance: 259.2
click at [158, 48] on div "Edit Attachment × Name * 20241231_^2 1U4U U-S. Individual Income Tax Return 202…" at bounding box center [346, 165] width 692 height 331
type input "2024 Taxes"
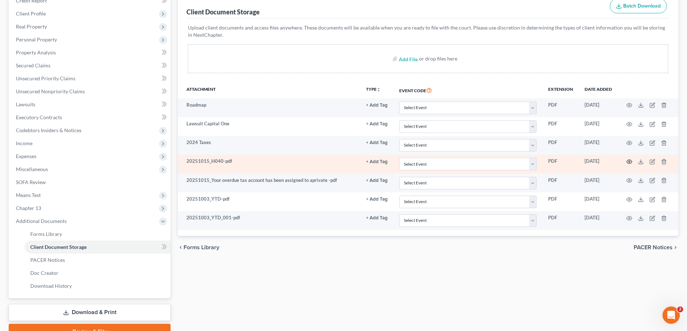
click at [630, 161] on icon "button" at bounding box center [629, 162] width 6 height 6
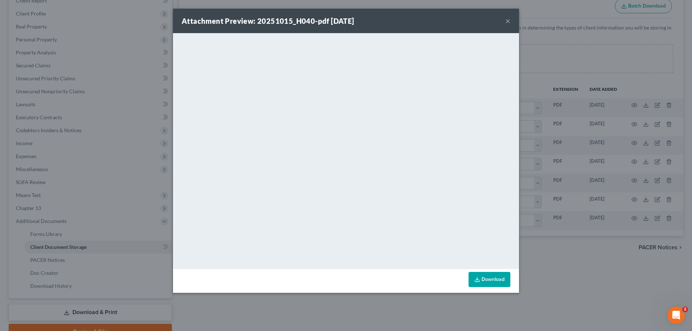
click at [507, 19] on button "×" at bounding box center [507, 21] width 5 height 9
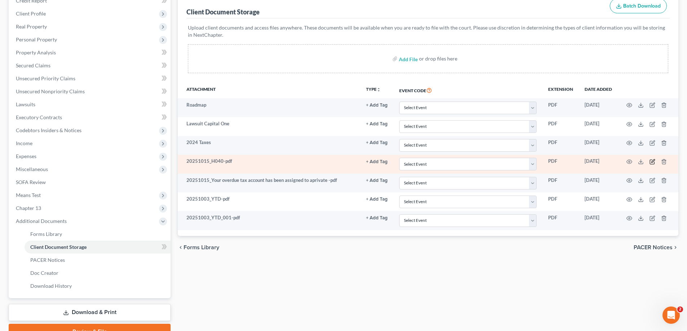
click at [652, 161] on icon "button" at bounding box center [652, 160] width 3 height 3
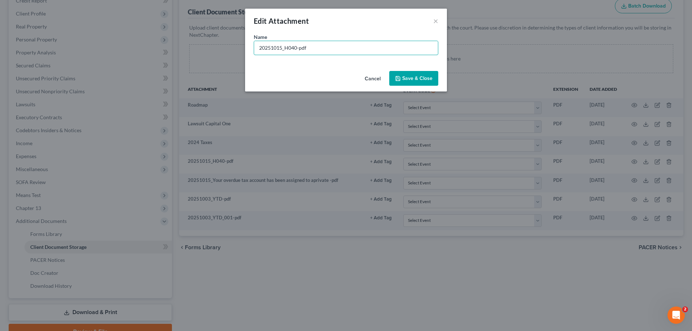
drag, startPoint x: 296, startPoint y: 46, endPoint x: 223, endPoint y: 44, distance: 72.9
click at [223, 44] on div "Edit Attachment × Name * 20251015_H040-pdf Cancel Save & Close" at bounding box center [346, 165] width 692 height 331
type input "2023 taxes"
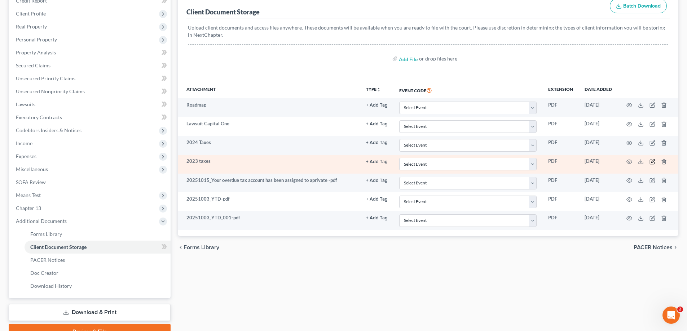
click at [651, 163] on icon "button" at bounding box center [652, 162] width 6 height 6
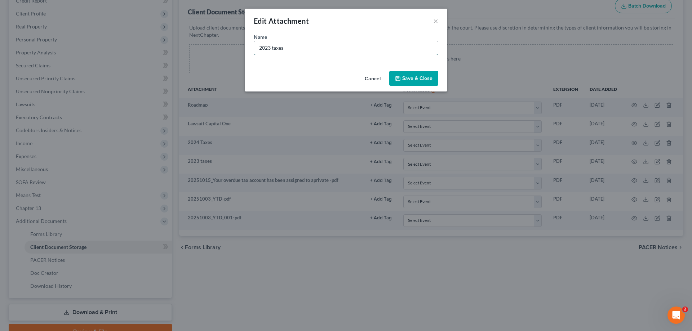
click at [281, 49] on input "2023 taxes" at bounding box center [346, 48] width 184 height 14
type input "2023 Taxes"
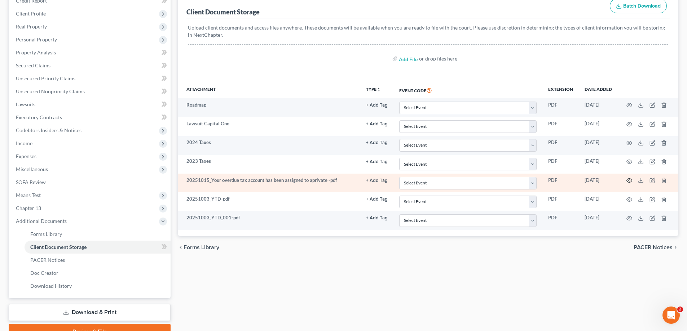
click at [629, 181] on icon "button" at bounding box center [629, 181] width 6 height 6
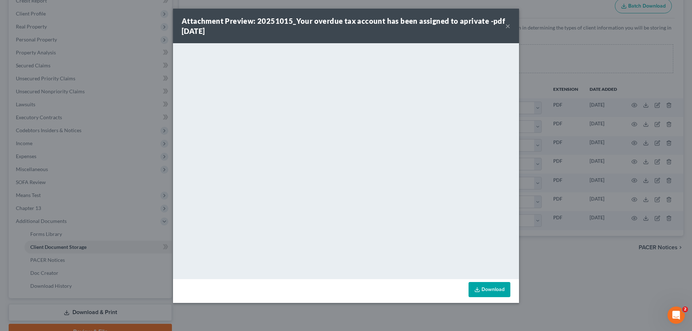
click at [506, 25] on button "×" at bounding box center [507, 26] width 5 height 9
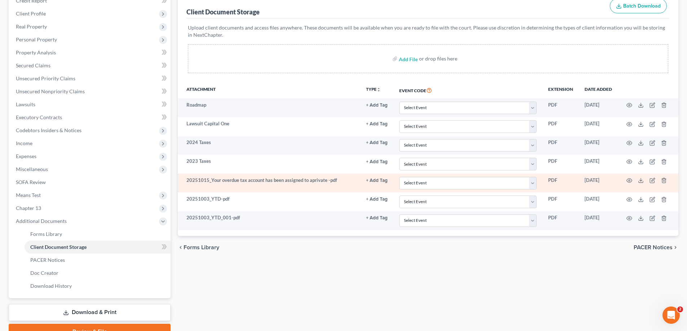
click at [652, 177] on td at bounding box center [647, 183] width 61 height 19
click at [652, 180] on icon "button" at bounding box center [652, 181] width 6 height 6
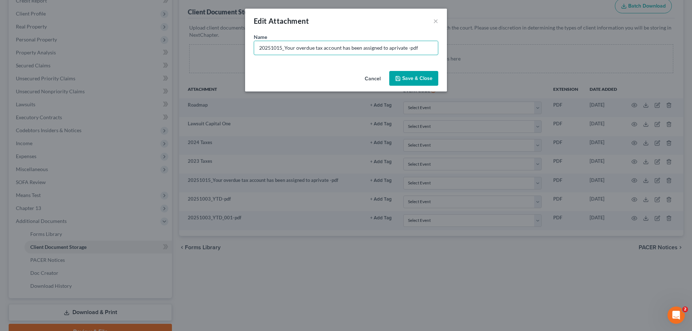
drag, startPoint x: 428, startPoint y: 46, endPoint x: 211, endPoint y: 45, distance: 216.6
click at [211, 45] on div "Edit Attachment × Name * 20251015_Your overdue tax account has been assigned to…" at bounding box center [346, 165] width 692 height 331
type input "IRS Collection Notice for 2018 and Account Transcript"
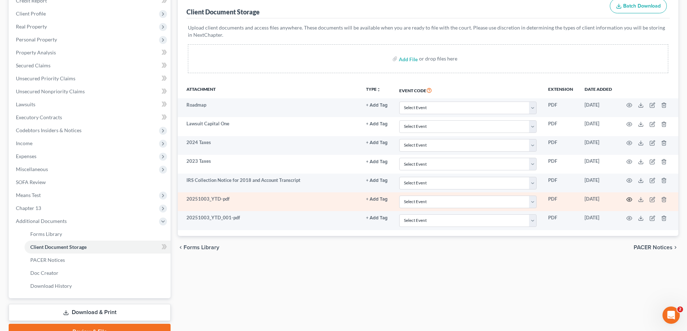
click at [628, 199] on icon "button" at bounding box center [629, 200] width 6 height 6
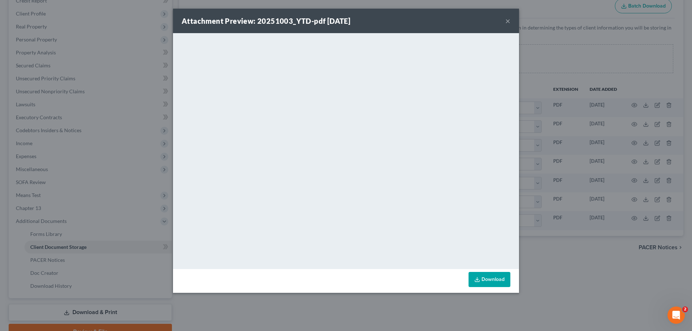
click at [508, 20] on button "×" at bounding box center [507, 21] width 5 height 9
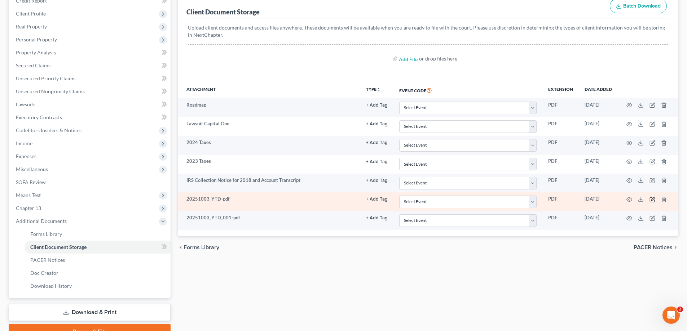
click at [651, 199] on icon "button" at bounding box center [652, 198] width 3 height 3
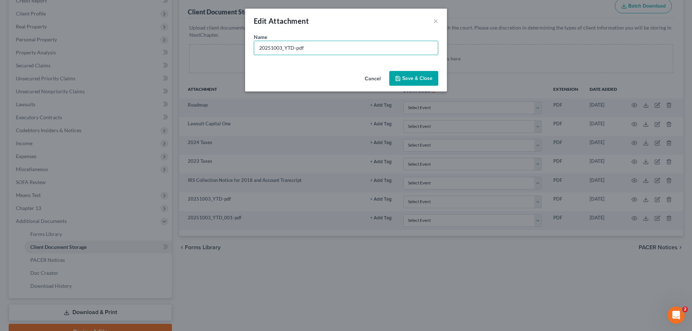
drag, startPoint x: 342, startPoint y: 48, endPoint x: 224, endPoint y: 48, distance: 118.2
click at [224, 48] on div "Edit Attachment × Name * 20251003_YTD-pdf Cancel Save & Close" at bounding box center [346, 165] width 692 height 331
type input "[PERSON_NAME]"
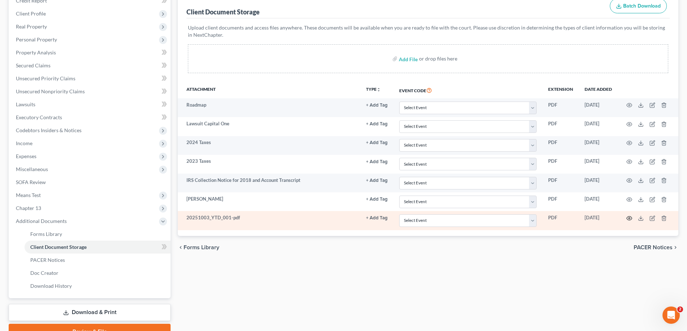
click at [628, 217] on icon "button" at bounding box center [629, 219] width 6 height 6
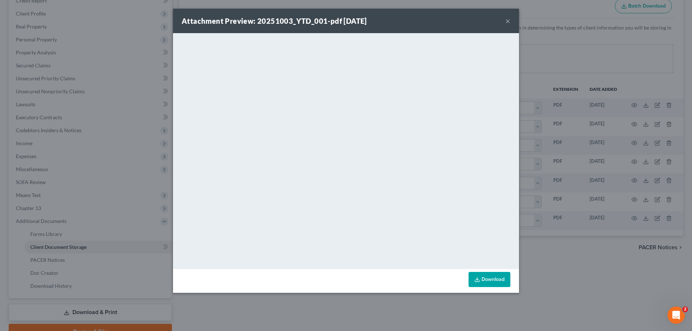
click at [508, 20] on button "×" at bounding box center [507, 21] width 5 height 9
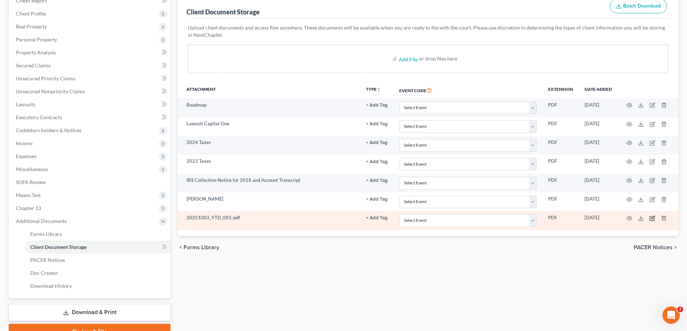
click at [651, 217] on icon "button" at bounding box center [652, 219] width 6 height 6
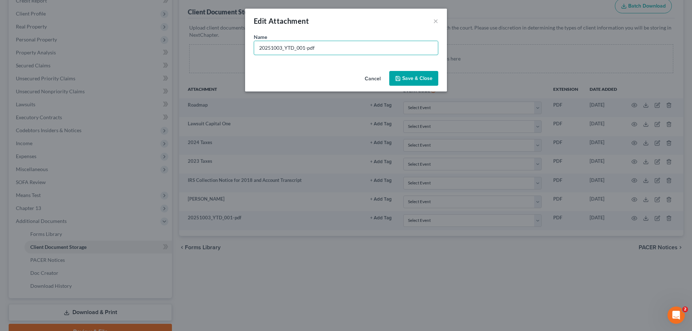
drag, startPoint x: 258, startPoint y: 48, endPoint x: 242, endPoint y: 48, distance: 16.2
click at [242, 48] on div "Edit Attachment × Name * 20251003_YTD_001-pdf Cancel Save & Close" at bounding box center [346, 165] width 692 height 331
type input "[PERSON_NAME]"
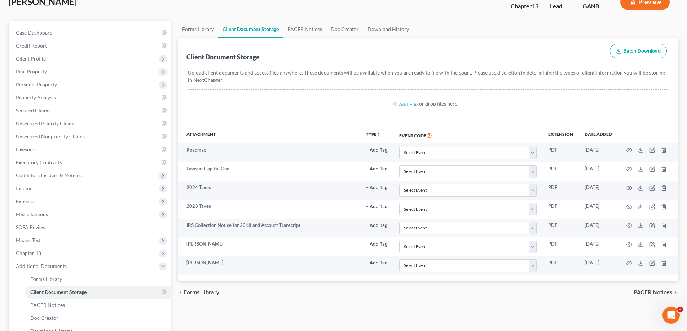
scroll to position [0, 0]
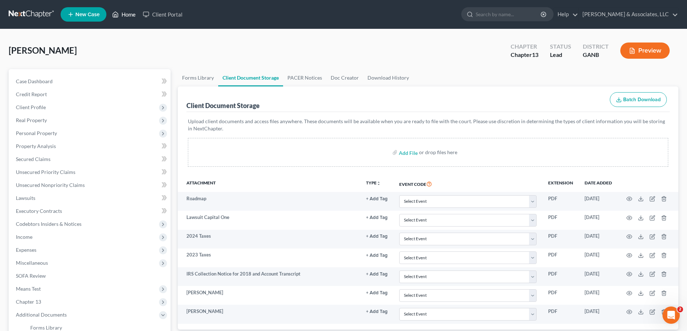
click at [126, 13] on link "Home" at bounding box center [123, 14] width 31 height 13
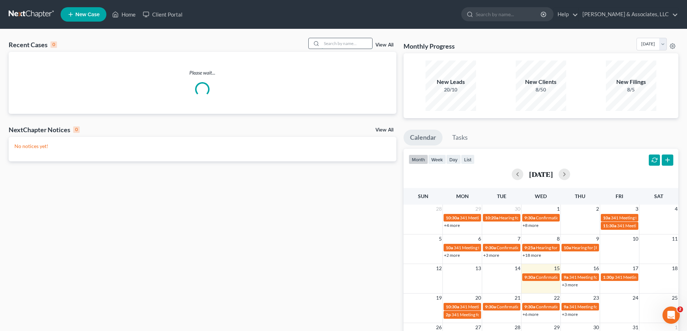
click at [357, 45] on input "search" at bounding box center [347, 43] width 50 height 10
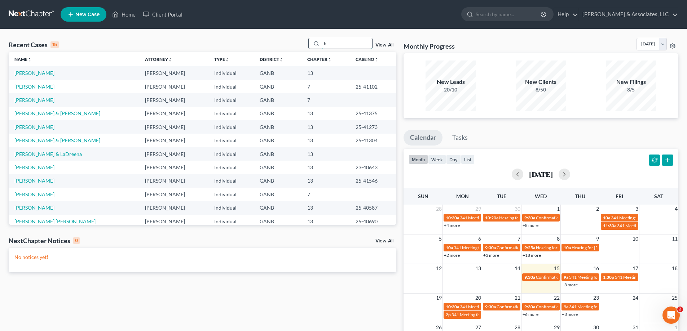
type input "hill"
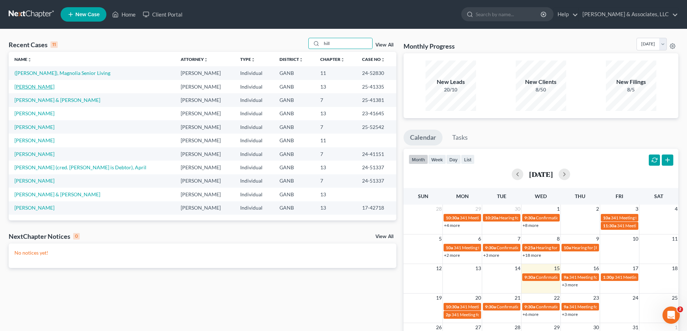
click at [19, 87] on link "[PERSON_NAME]" at bounding box center [34, 87] width 40 height 6
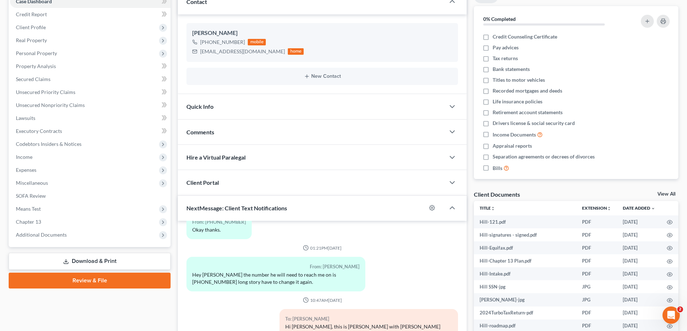
scroll to position [144, 0]
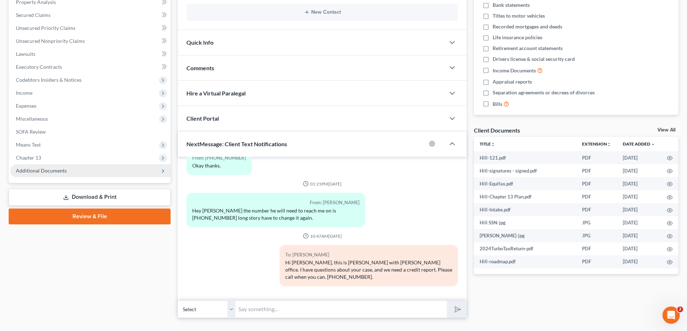
click at [47, 169] on span "Additional Documents" at bounding box center [41, 171] width 51 height 6
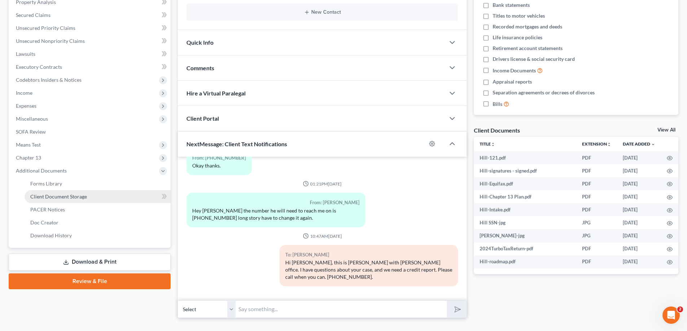
click at [44, 198] on span "Client Document Storage" at bounding box center [58, 197] width 57 height 6
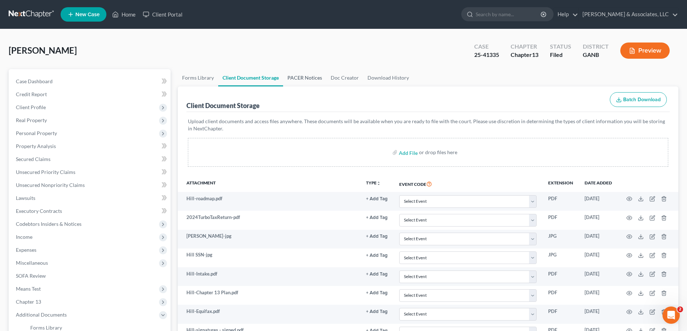
click at [303, 81] on link "PACER Notices" at bounding box center [304, 77] width 43 height 17
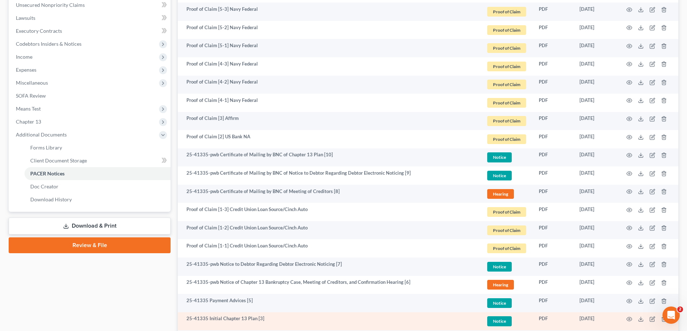
scroll to position [285, 0]
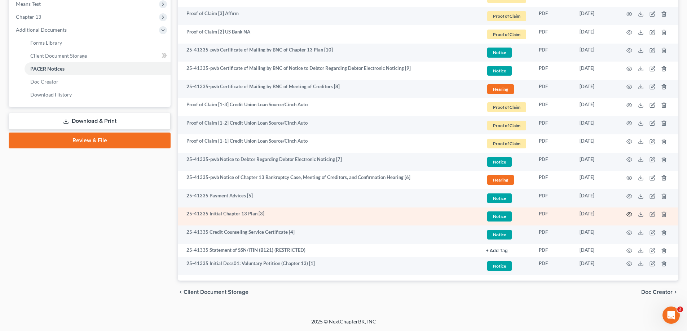
click at [628, 214] on icon "button" at bounding box center [629, 215] width 6 height 6
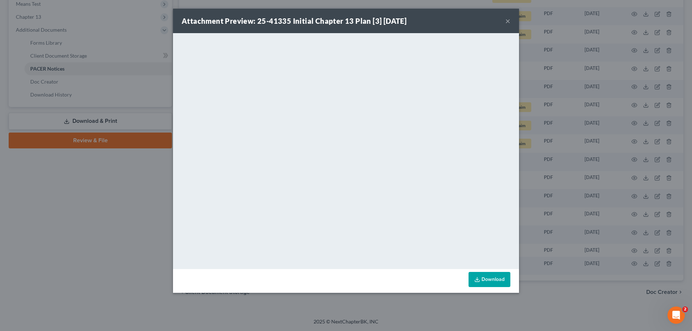
click at [506, 18] on button "×" at bounding box center [507, 21] width 5 height 9
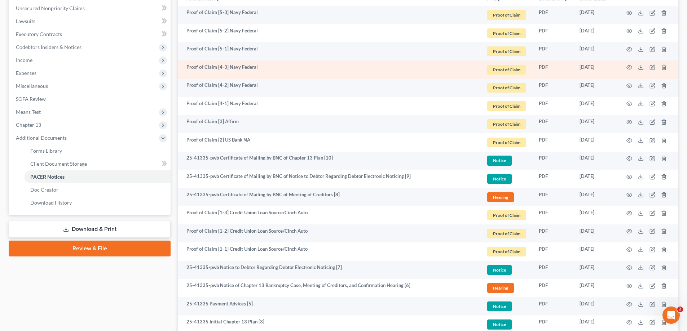
scroll to position [0, 0]
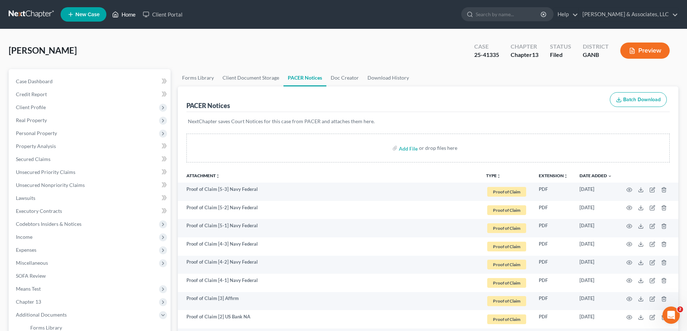
click at [123, 14] on link "Home" at bounding box center [123, 14] width 31 height 13
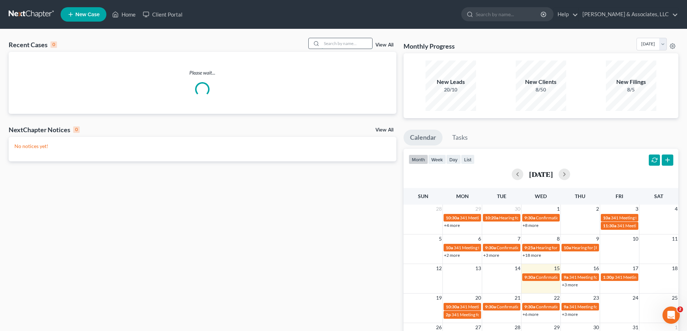
click at [326, 43] on input "search" at bounding box center [347, 43] width 50 height 10
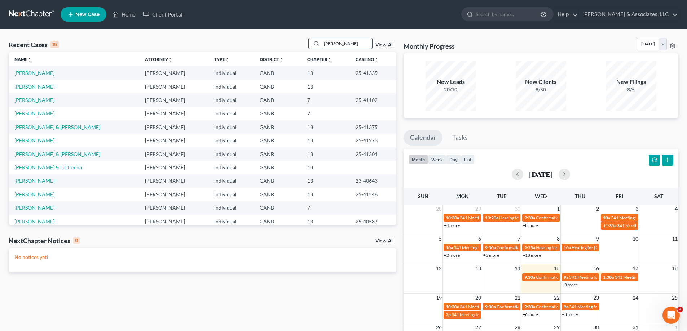
type input "[PERSON_NAME]"
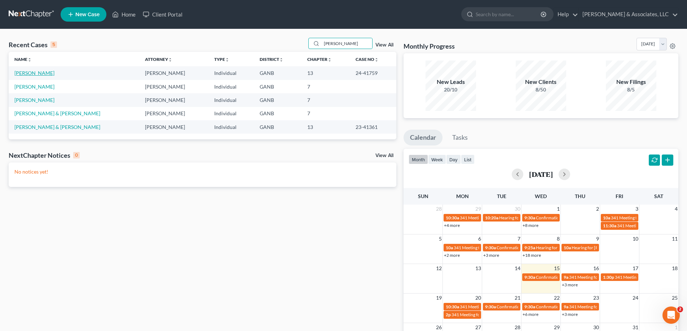
click at [32, 72] on link "[PERSON_NAME]" at bounding box center [34, 73] width 40 height 6
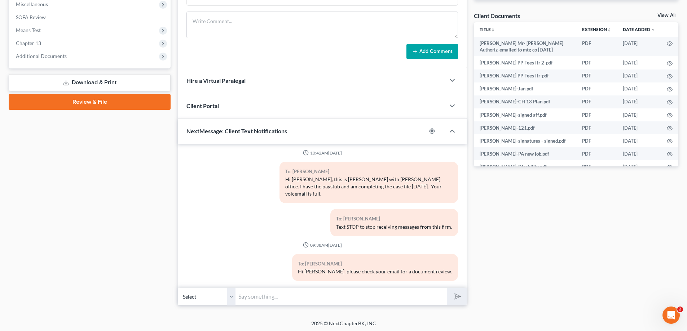
scroll to position [261, 0]
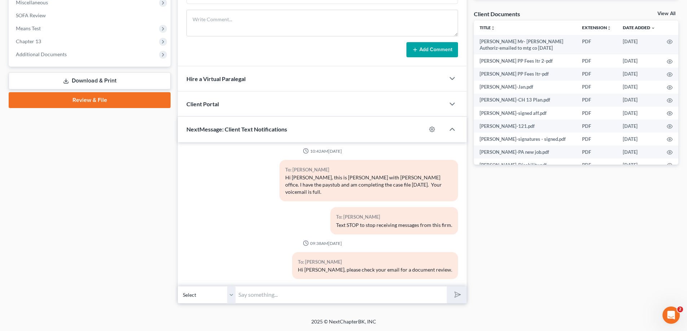
click at [315, 297] on input "text" at bounding box center [340, 295] width 211 height 18
type input "Hey! This is [PERSON_NAME] at [PERSON_NAME]'s office. My email is [PERSON_NAME]…"
click at [456, 293] on polygon "submit" at bounding box center [456, 295] width 9 height 9
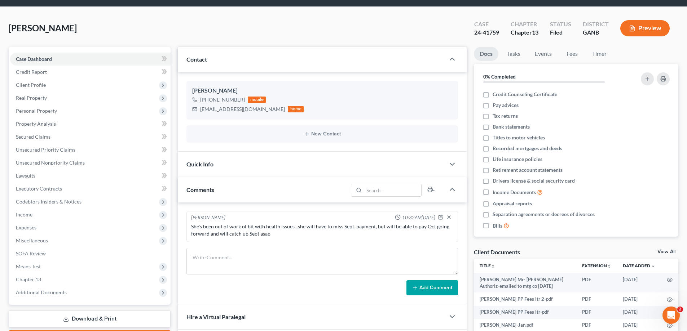
scroll to position [0, 0]
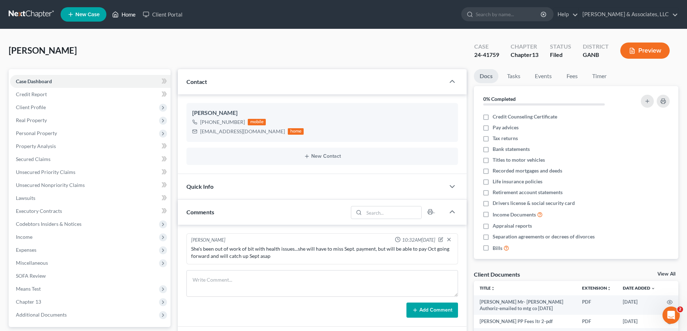
drag, startPoint x: 121, startPoint y: 12, endPoint x: 381, endPoint y: 37, distance: 260.7
click at [121, 12] on link "Home" at bounding box center [123, 14] width 31 height 13
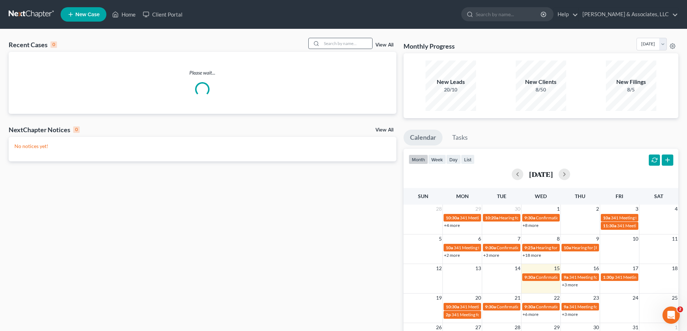
click at [372, 41] on div at bounding box center [340, 43] width 64 height 11
click at [350, 44] on input "search" at bounding box center [347, 43] width 50 height 10
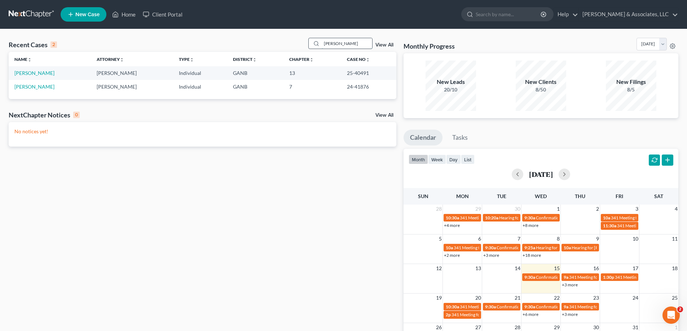
type input "[PERSON_NAME]"
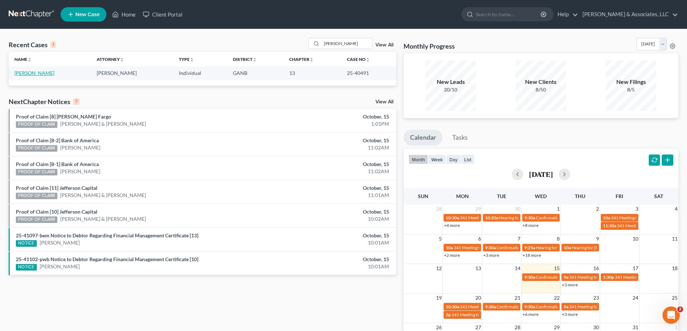
click at [25, 74] on link "[PERSON_NAME]" at bounding box center [34, 73] width 40 height 6
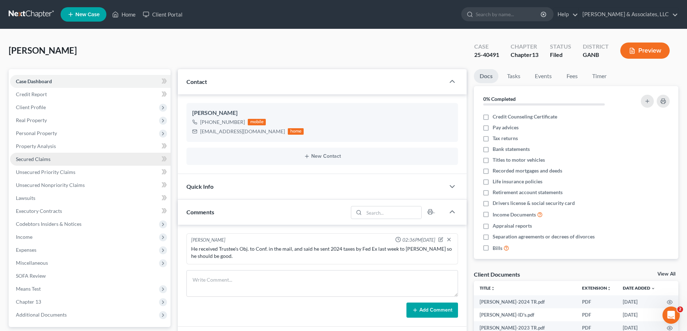
scroll to position [72, 0]
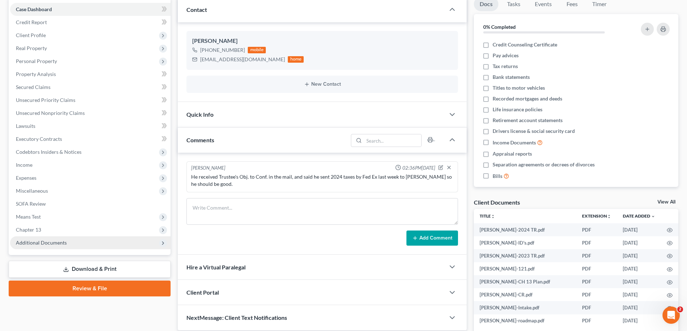
click at [39, 241] on span "Additional Documents" at bounding box center [41, 243] width 51 height 6
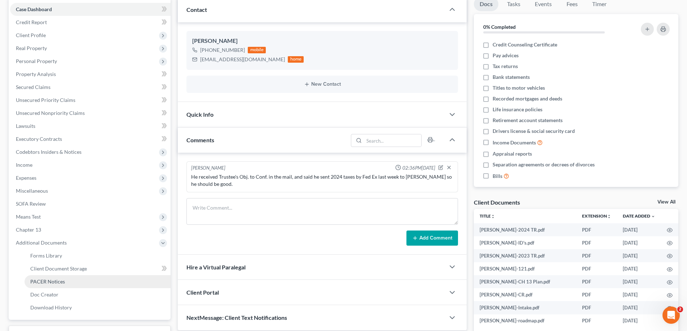
click at [43, 281] on span "PACER Notices" at bounding box center [47, 282] width 35 height 6
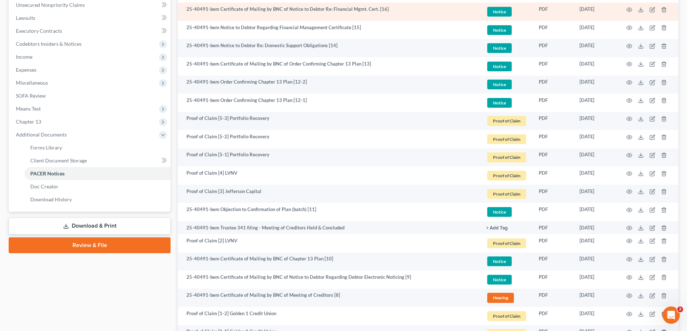
scroll to position [36, 0]
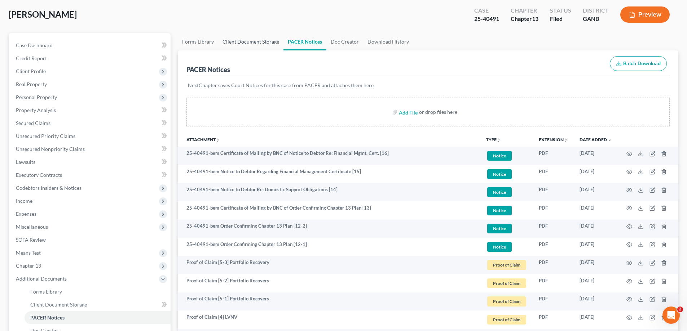
click at [252, 41] on link "Client Document Storage" at bounding box center [250, 41] width 65 height 17
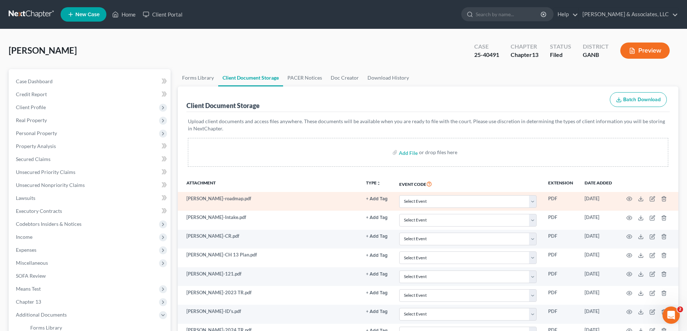
scroll to position [72, 0]
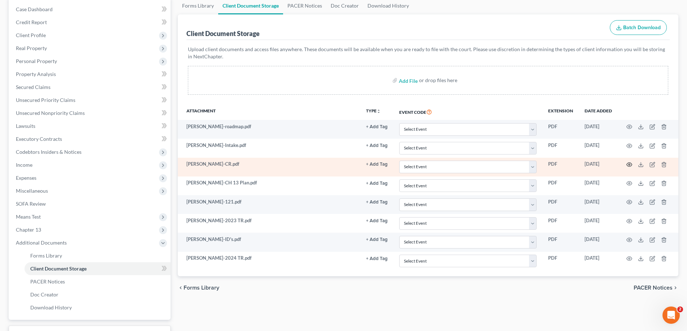
click at [629, 164] on circle "button" at bounding box center [628, 164] width 1 height 1
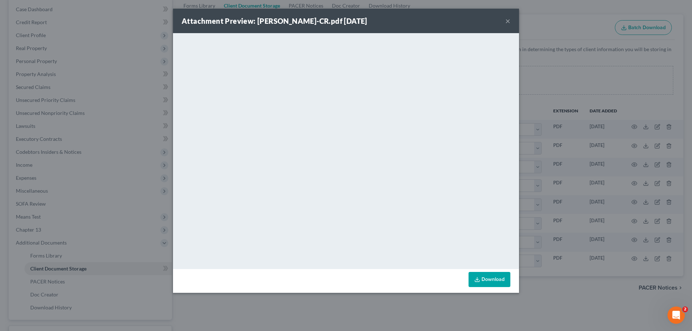
click at [507, 20] on button "×" at bounding box center [507, 21] width 5 height 9
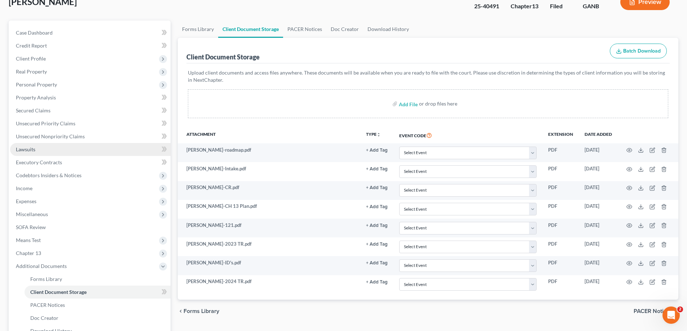
scroll to position [0, 0]
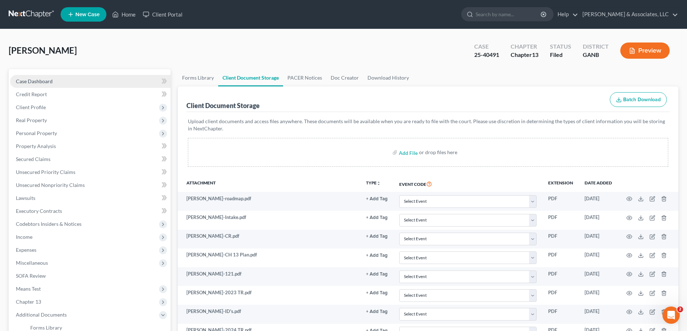
click at [38, 83] on span "Case Dashboard" at bounding box center [34, 81] width 37 height 6
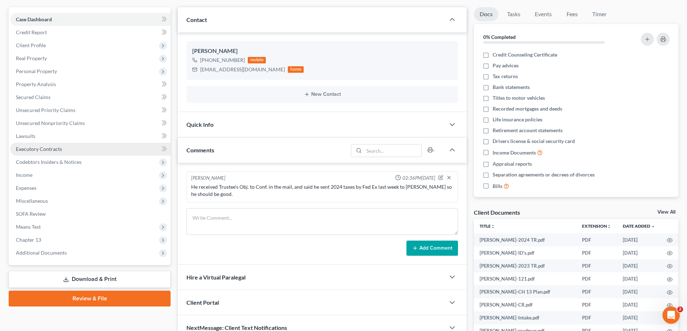
scroll to position [113, 0]
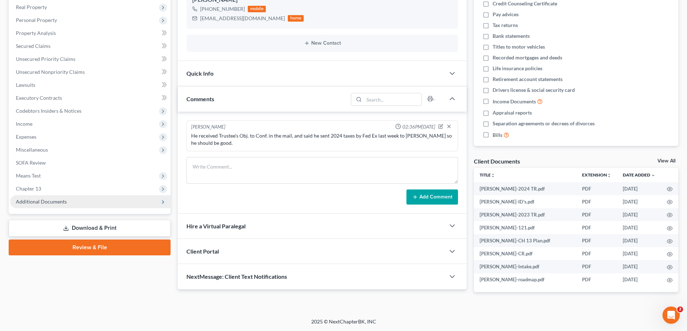
click at [39, 204] on span "Additional Documents" at bounding box center [41, 202] width 51 height 6
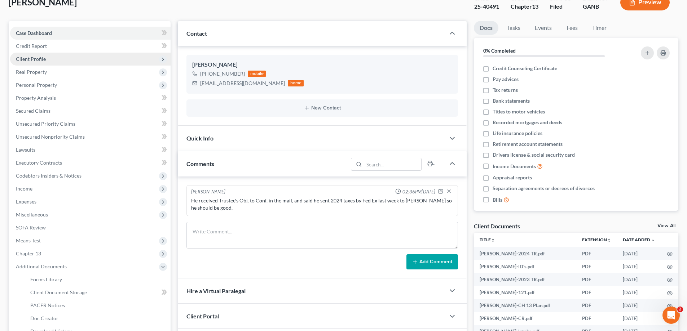
scroll to position [0, 0]
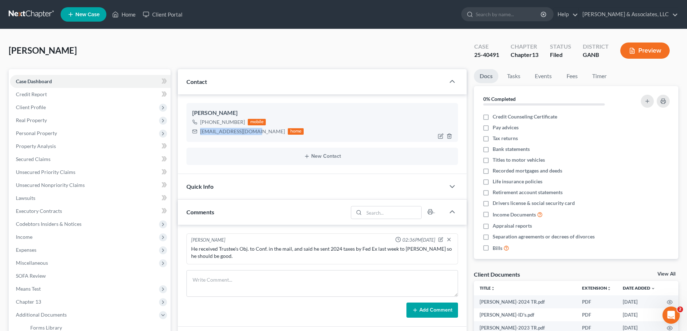
drag, startPoint x: 200, startPoint y: 132, endPoint x: 249, endPoint y: 135, distance: 49.8
click at [249, 135] on div "[EMAIL_ADDRESS][DOMAIN_NAME] home" at bounding box center [247, 131] width 111 height 9
copy div "[EMAIL_ADDRESS][DOMAIN_NAME]"
click at [126, 7] on ul "New Case Home Client Portal - No Result - See all results Or Press Enter... Hel…" at bounding box center [369, 14] width 617 height 19
click at [126, 15] on link "Home" at bounding box center [123, 14] width 31 height 13
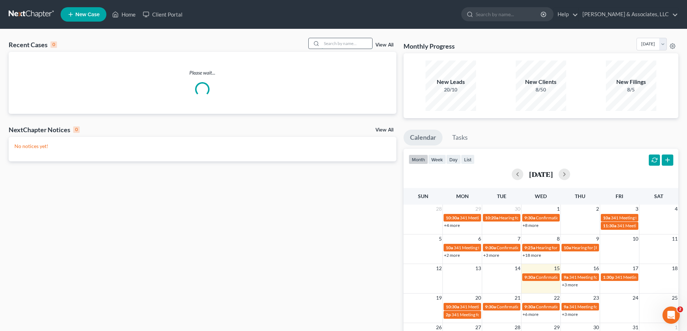
click at [353, 44] on input "search" at bounding box center [347, 43] width 50 height 10
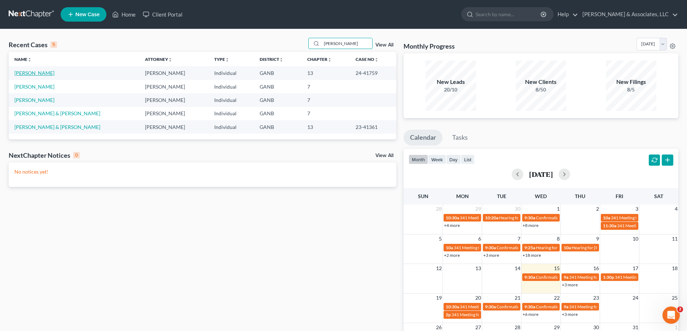
type input "[PERSON_NAME]"
click at [19, 75] on link "[PERSON_NAME]" at bounding box center [34, 73] width 40 height 6
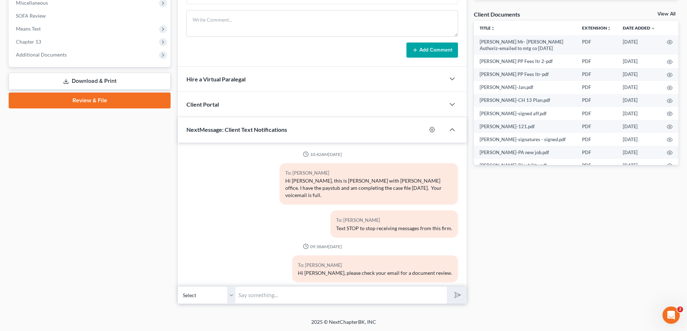
scroll to position [88, 0]
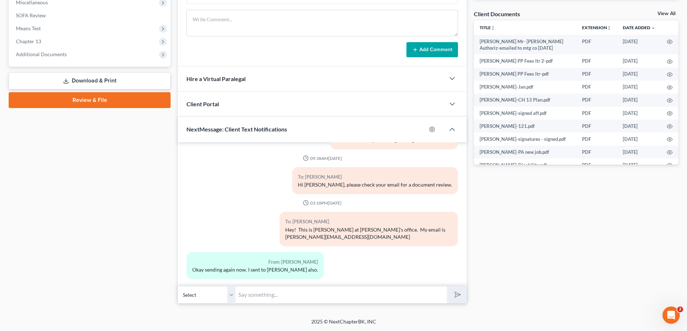
click at [270, 296] on input "text" at bounding box center [340, 295] width 211 height 18
click at [271, 295] on input "I'll look though it and touch base soon...." at bounding box center [340, 295] width 211 height 18
type input "I'll look through it and touch base soon...."
click at [456, 293] on icon "submit" at bounding box center [456, 295] width 10 height 10
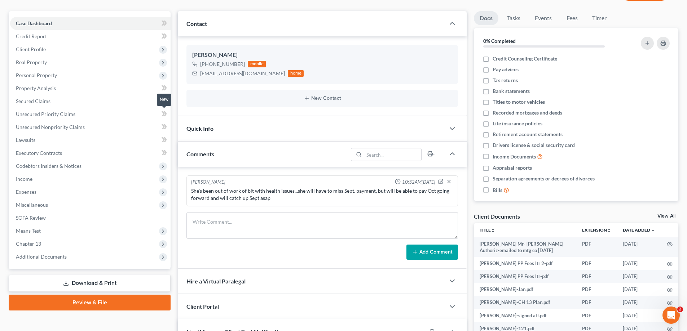
scroll to position [0, 0]
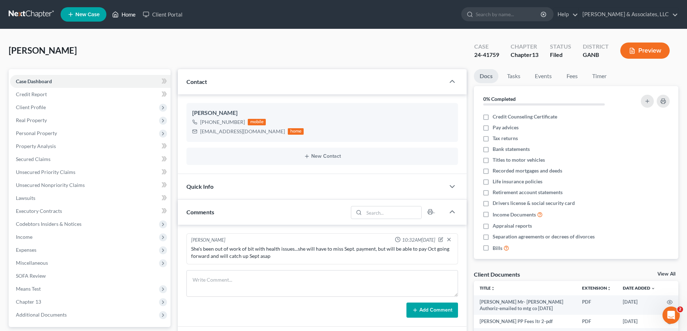
click at [131, 15] on link "Home" at bounding box center [123, 14] width 31 height 13
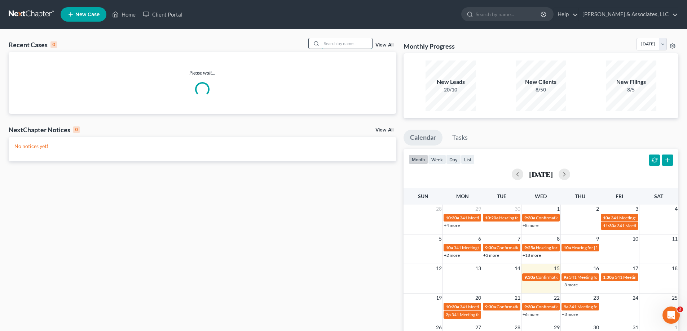
click at [337, 41] on input "search" at bounding box center [347, 43] width 50 height 10
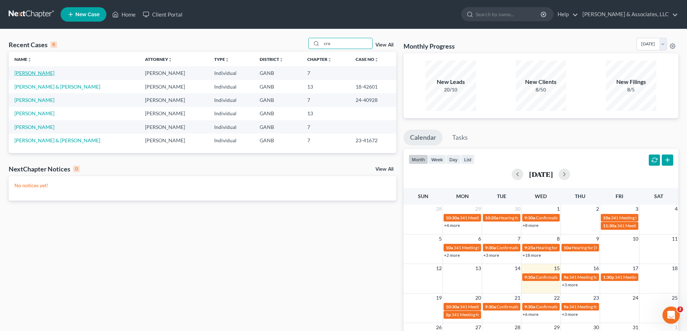
type input "cro"
click at [24, 74] on link "[PERSON_NAME]" at bounding box center [34, 73] width 40 height 6
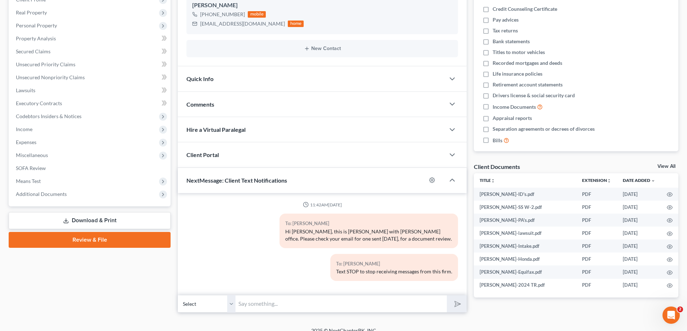
scroll to position [108, 0]
click at [43, 195] on span "Additional Documents" at bounding box center [41, 194] width 51 height 6
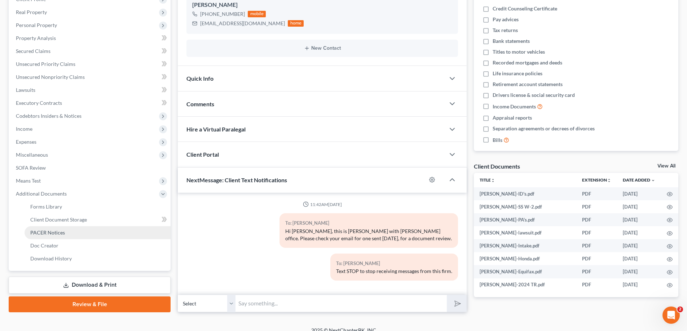
click at [40, 232] on span "PACER Notices" at bounding box center [47, 233] width 35 height 6
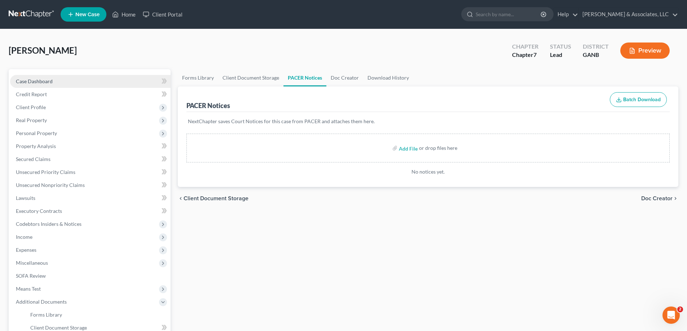
click at [41, 80] on span "Case Dashboard" at bounding box center [34, 81] width 37 height 6
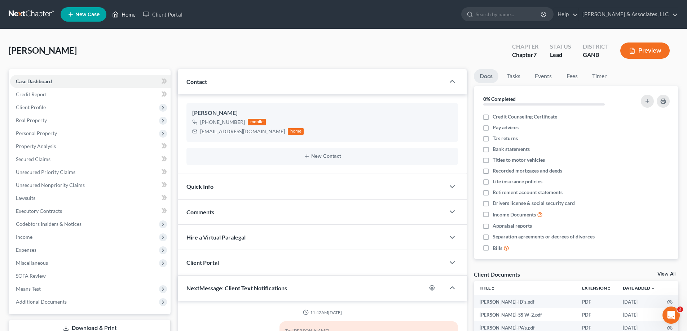
click at [126, 9] on link "Home" at bounding box center [123, 14] width 31 height 13
click at [127, 13] on link "Home" at bounding box center [123, 14] width 31 height 13
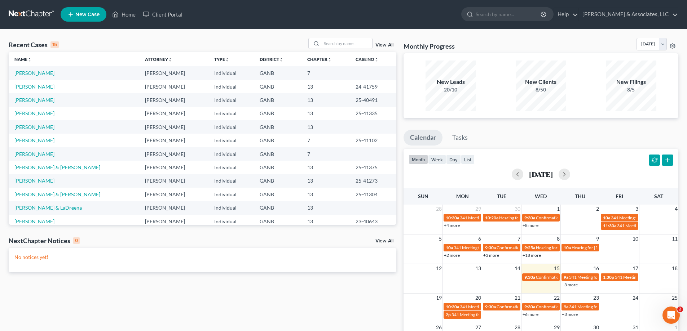
click at [382, 240] on link "View All" at bounding box center [384, 241] width 18 height 5
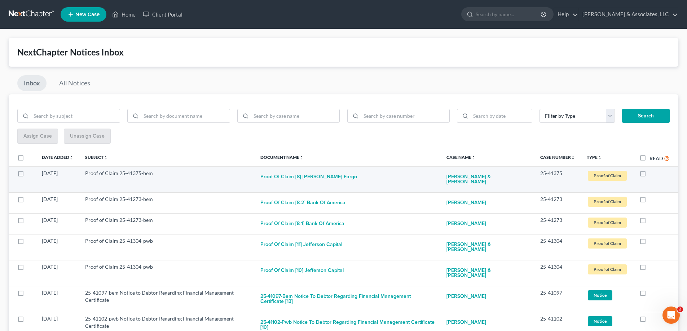
click at [649, 175] on label at bounding box center [649, 175] width 0 height 0
click at [652, 173] on input "checkbox" at bounding box center [654, 172] width 5 height 5
checkbox input "true"
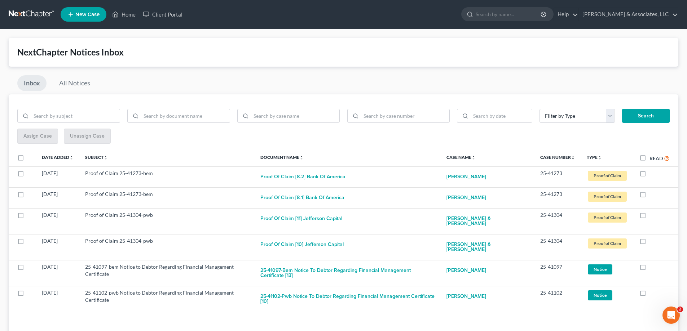
click at [649, 175] on label at bounding box center [649, 175] width 0 height 0
click at [652, 173] on input "checkbox" at bounding box center [654, 172] width 5 height 5
checkbox input "true"
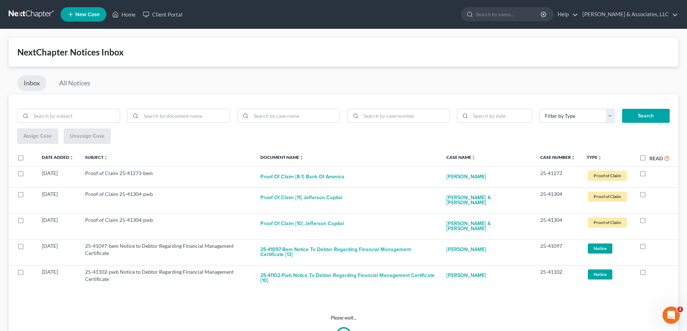
click at [649, 175] on label at bounding box center [649, 175] width 0 height 0
click at [652, 173] on input "checkbox" at bounding box center [654, 172] width 5 height 5
checkbox input "true"
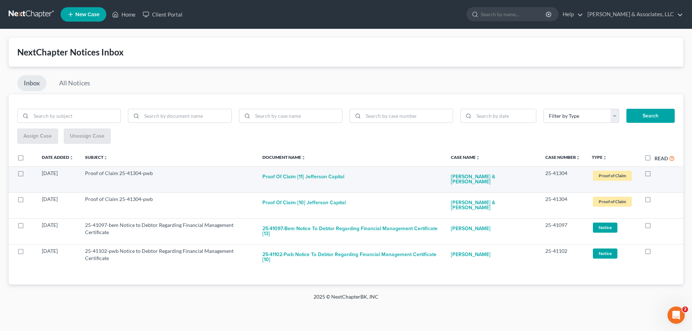
click at [655, 175] on label at bounding box center [655, 175] width 0 height 0
click at [657, 173] on input "checkbox" at bounding box center [659, 172] width 5 height 5
checkbox input "true"
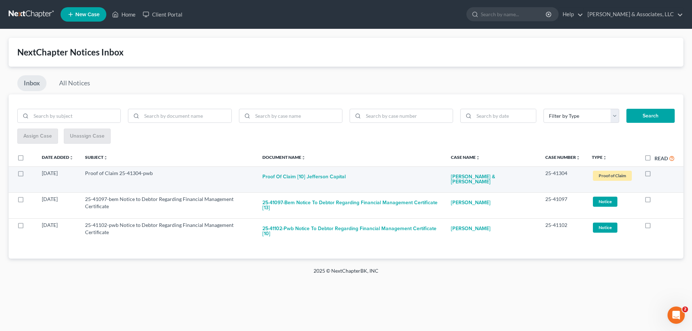
click at [655, 175] on label at bounding box center [655, 175] width 0 height 0
click at [657, 173] on input "checkbox" at bounding box center [659, 172] width 5 height 5
checkbox input "true"
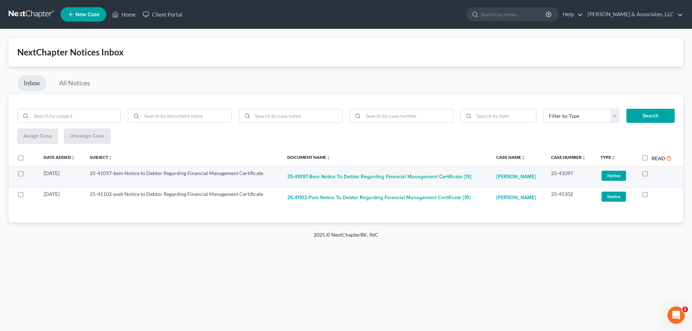
click at [652, 175] on label at bounding box center [652, 175] width 0 height 0
click at [655, 174] on input "checkbox" at bounding box center [657, 172] width 5 height 5
checkbox input "true"
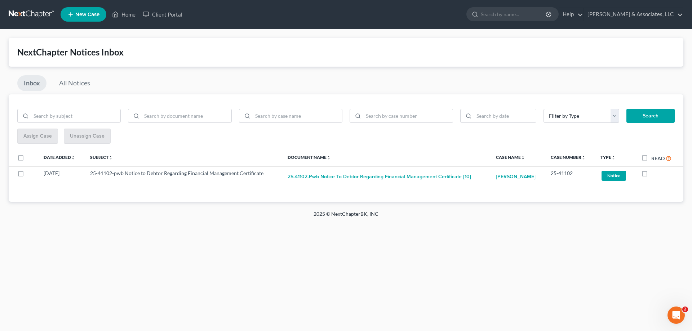
click at [651, 175] on label at bounding box center [651, 175] width 0 height 0
click at [654, 174] on input "checkbox" at bounding box center [656, 172] width 5 height 5
checkbox input "true"
